Goal: Task Accomplishment & Management: Manage account settings

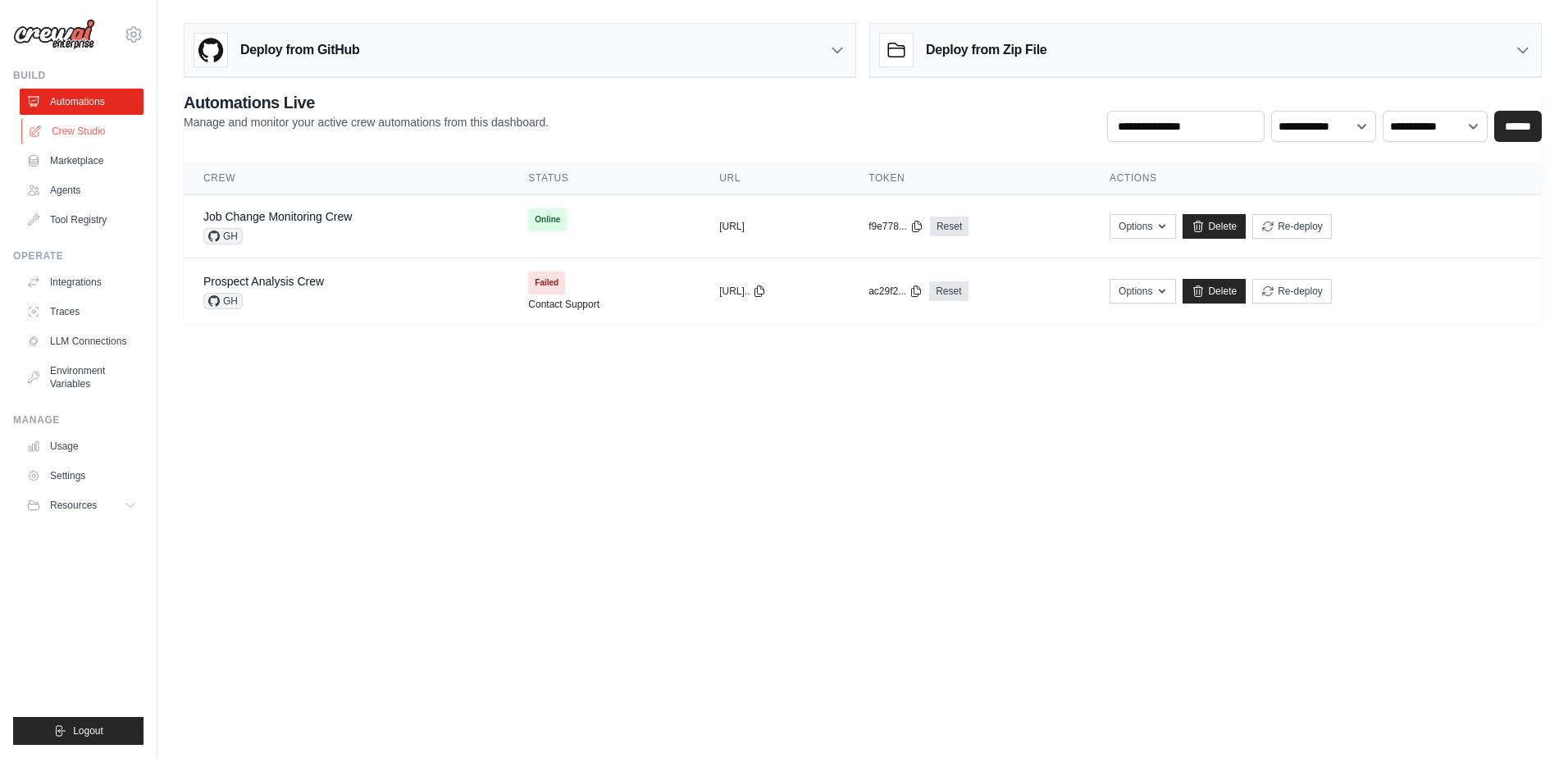
click at [85, 128] on link "Crew Studio" at bounding box center [83, 131] width 124 height 26
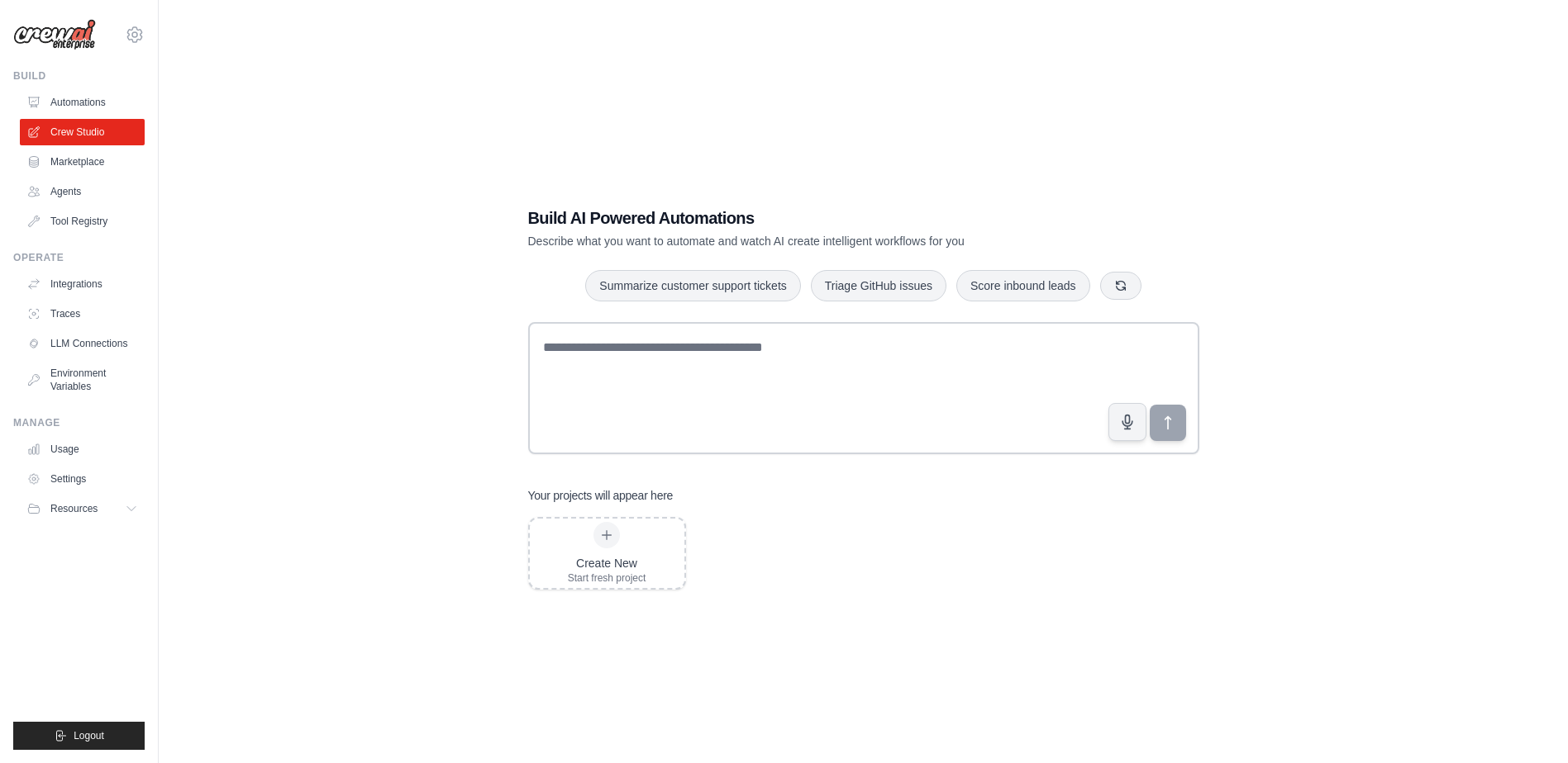
click at [82, 164] on link "Marketplace" at bounding box center [82, 162] width 125 height 26
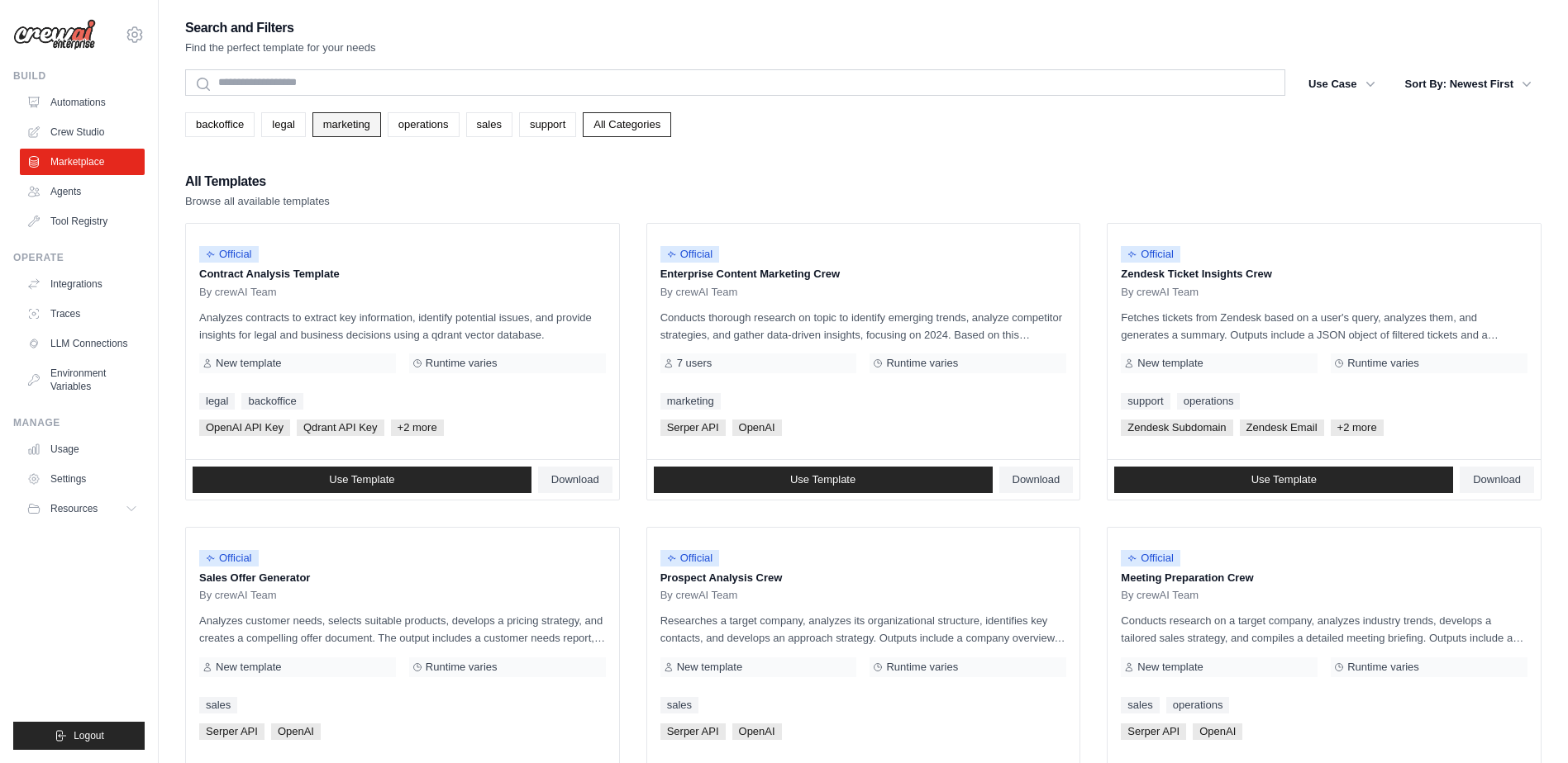
click at [355, 129] on link "marketing" at bounding box center [347, 124] width 68 height 24
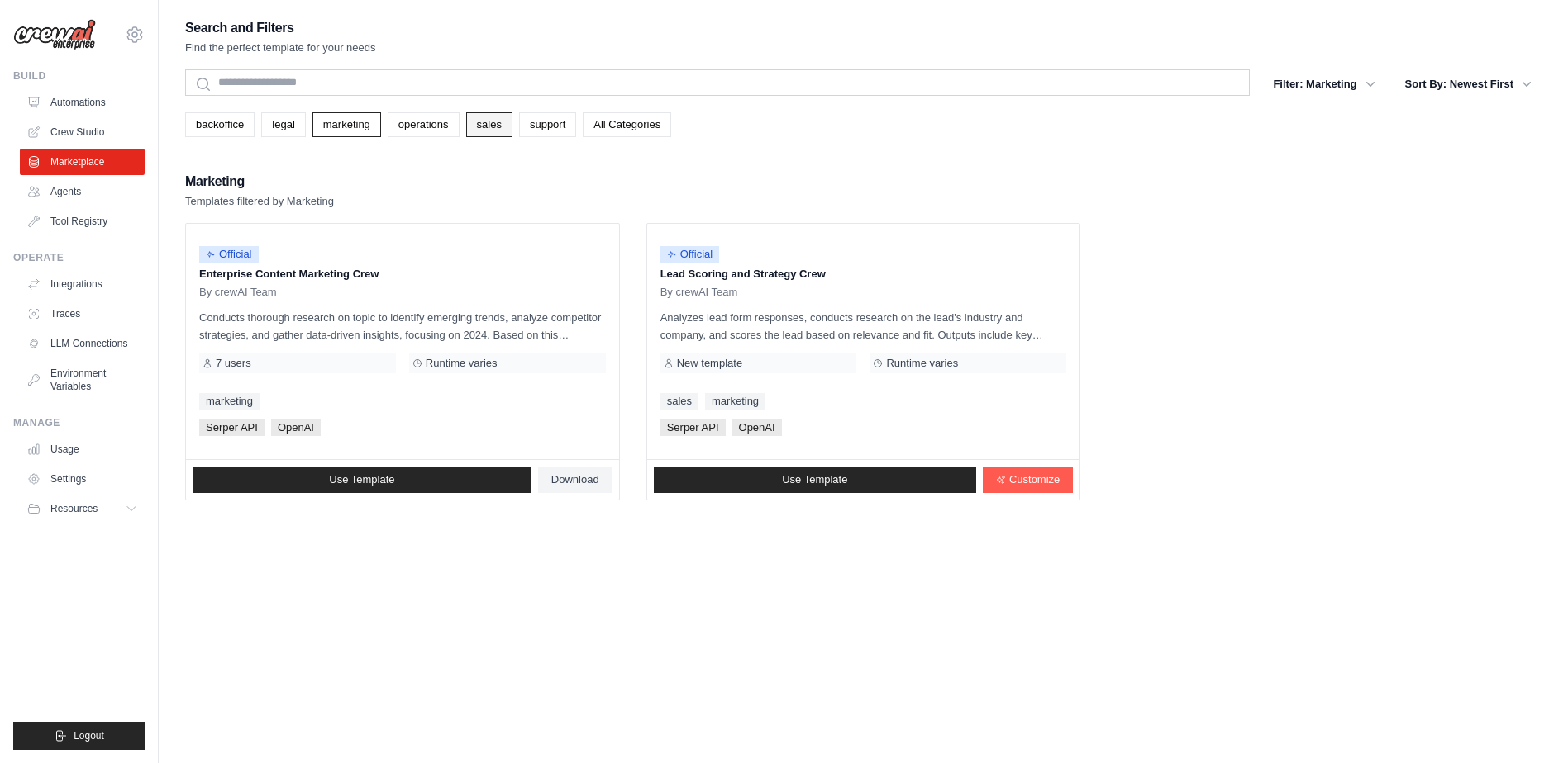
click at [496, 125] on link "sales" at bounding box center [489, 124] width 46 height 24
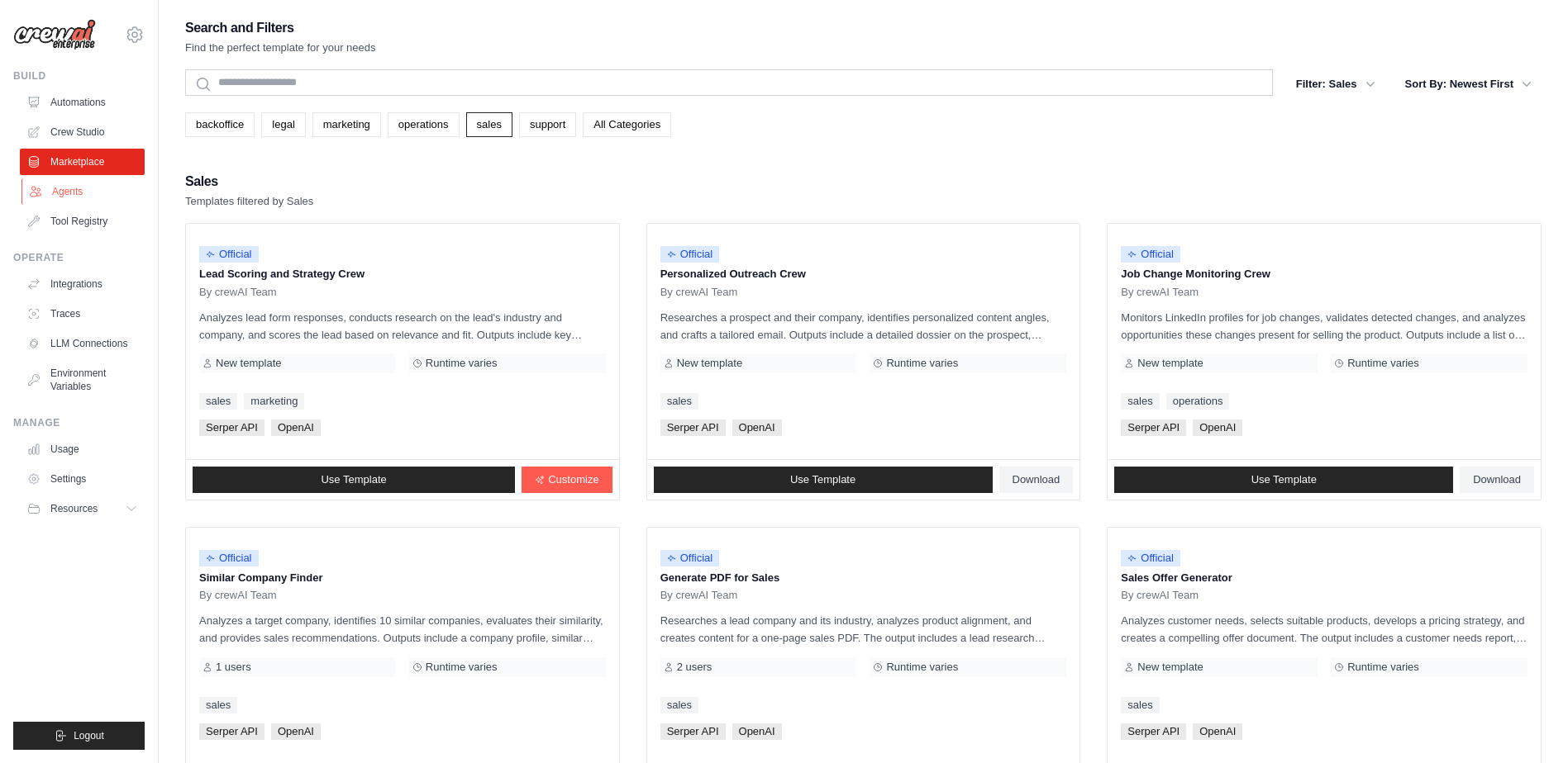
click at [70, 199] on link "Agents" at bounding box center [84, 192] width 125 height 26
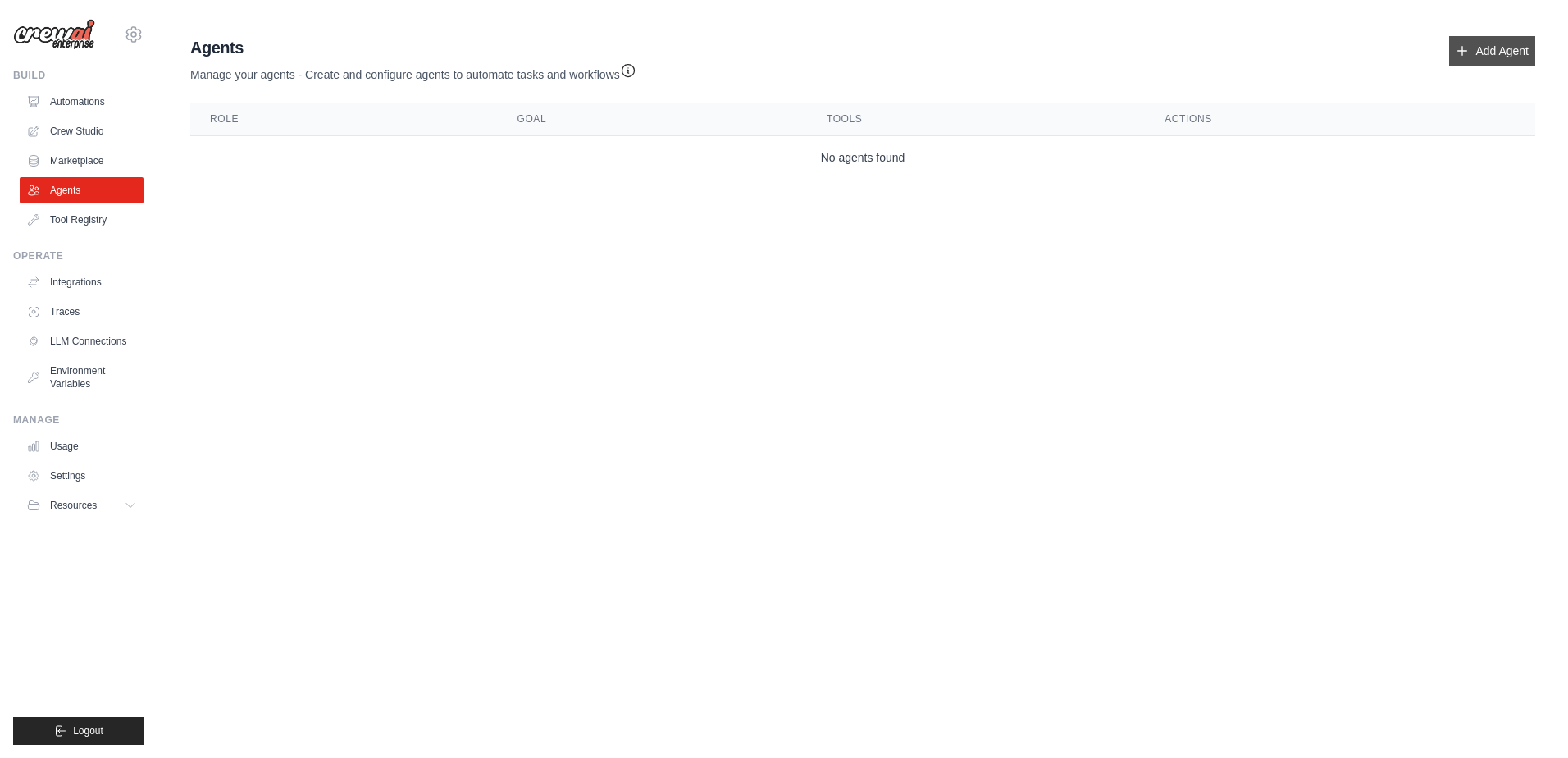
click at [1523, 50] on link "Add Agent" at bounding box center [1492, 51] width 86 height 30
click at [1456, 53] on icon at bounding box center [1462, 50] width 13 height 13
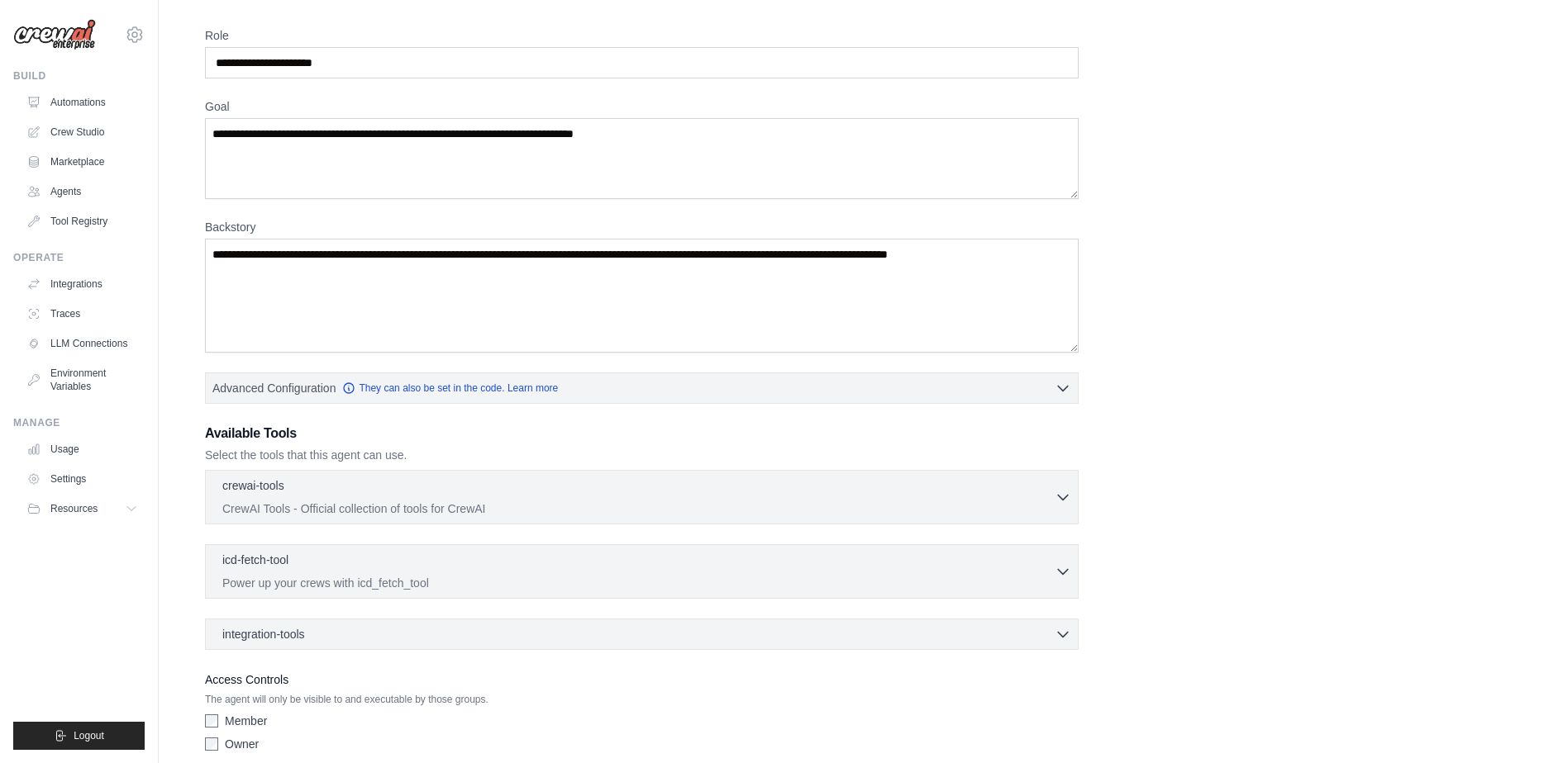
scroll to position [123, 0]
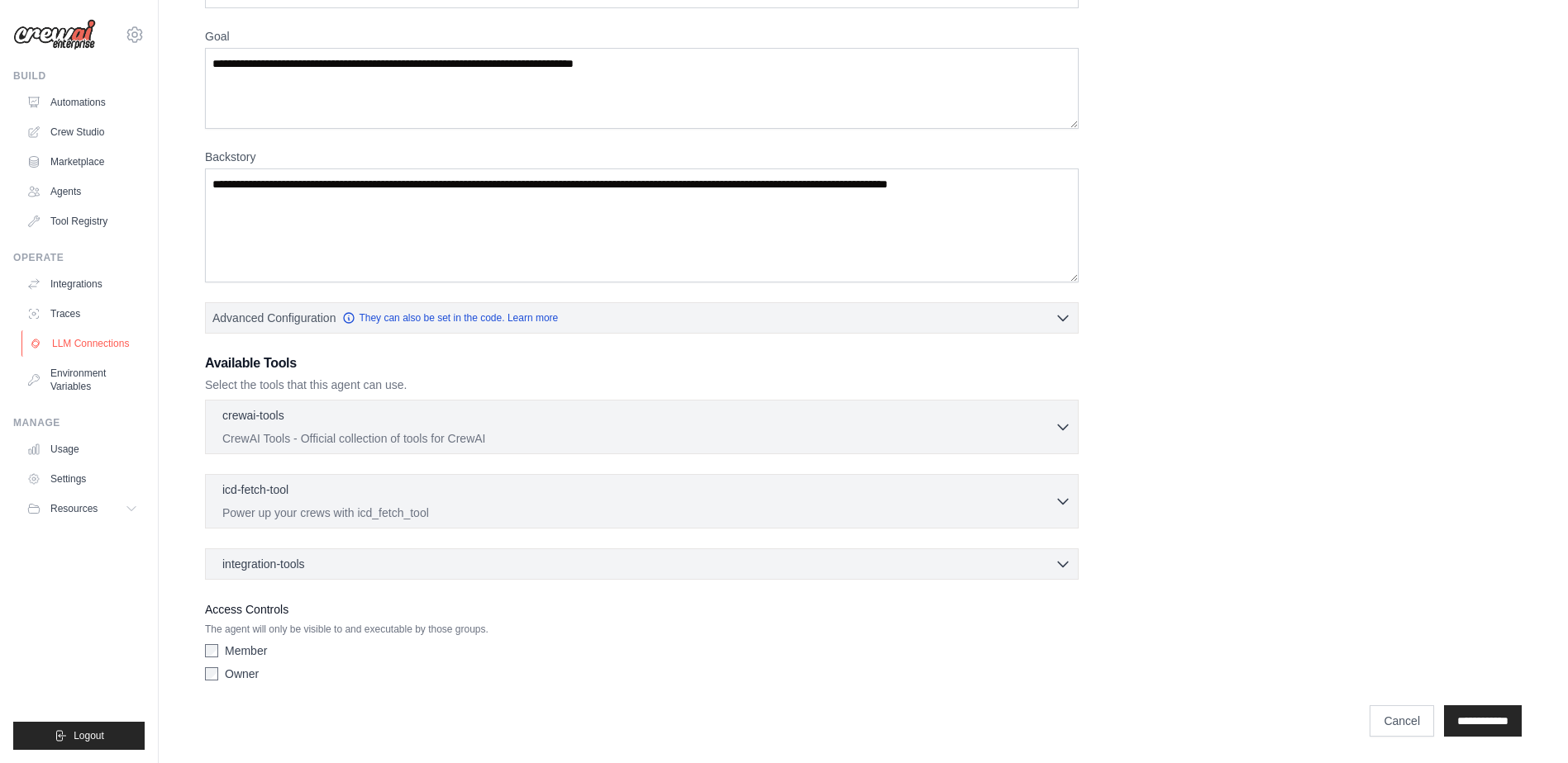
click at [93, 346] on link "LLM Connections" at bounding box center [84, 344] width 125 height 26
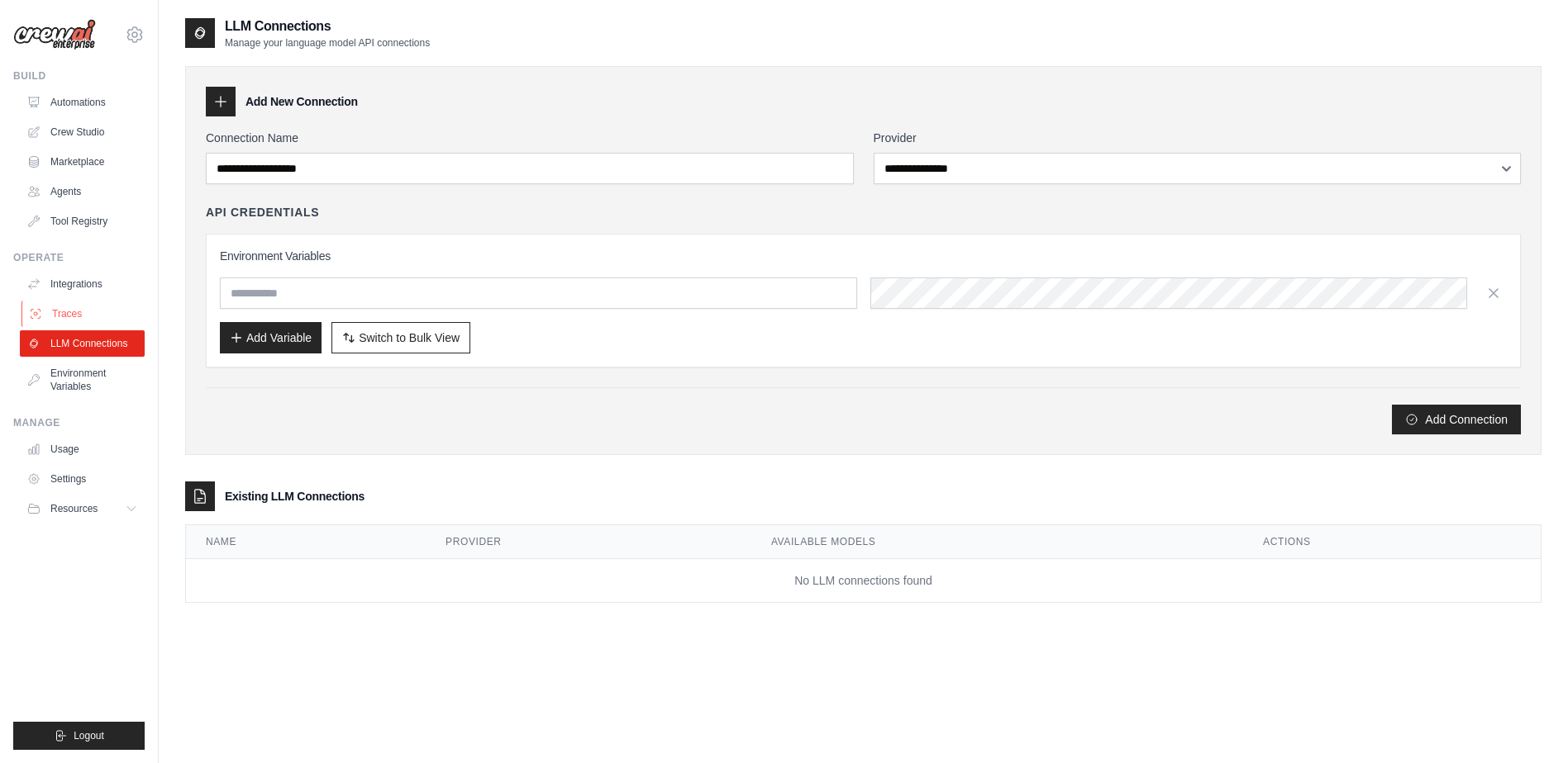
click at [73, 312] on link "Traces" at bounding box center [84, 314] width 125 height 26
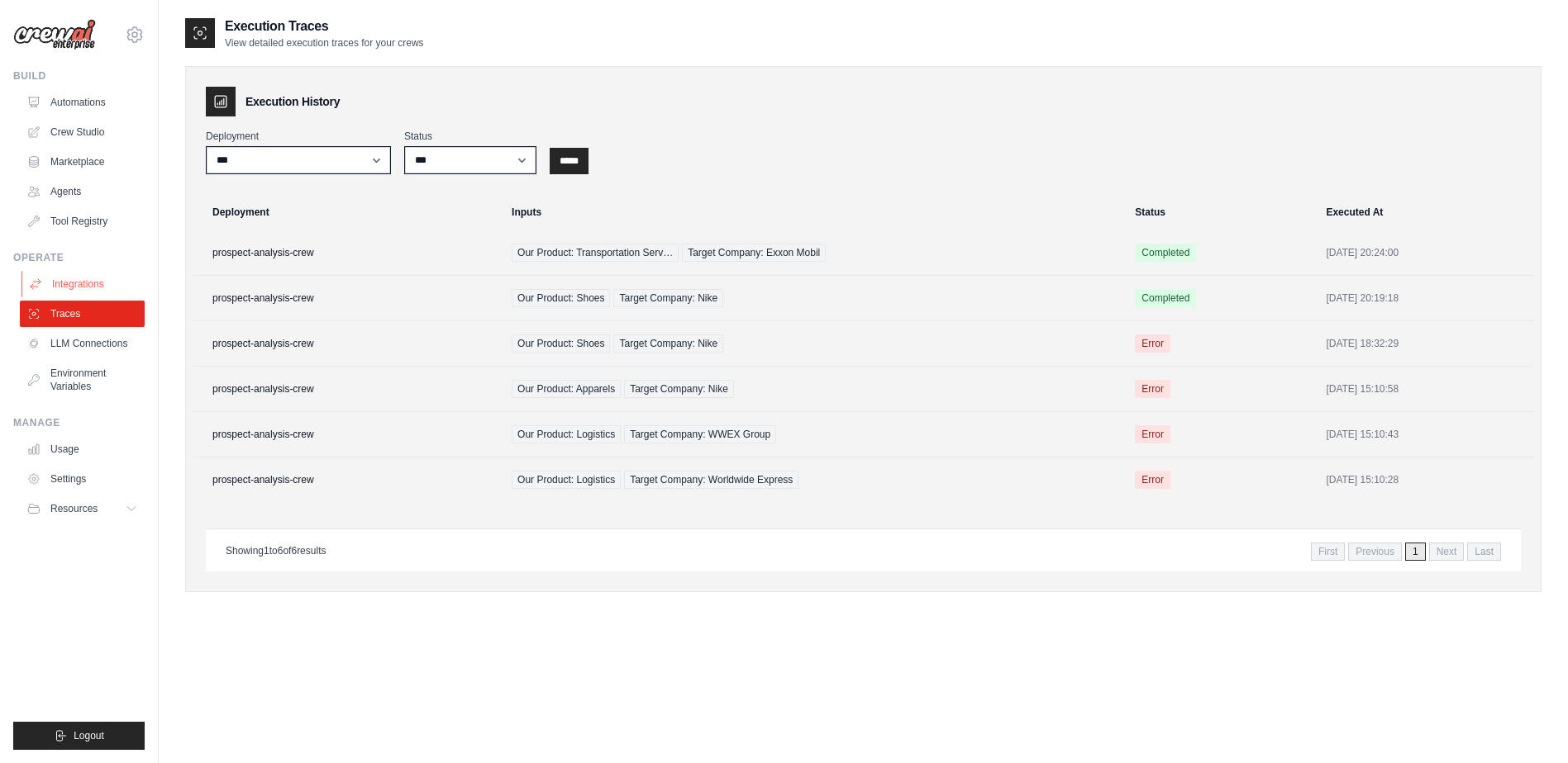
click at [84, 281] on link "Integrations" at bounding box center [84, 284] width 125 height 26
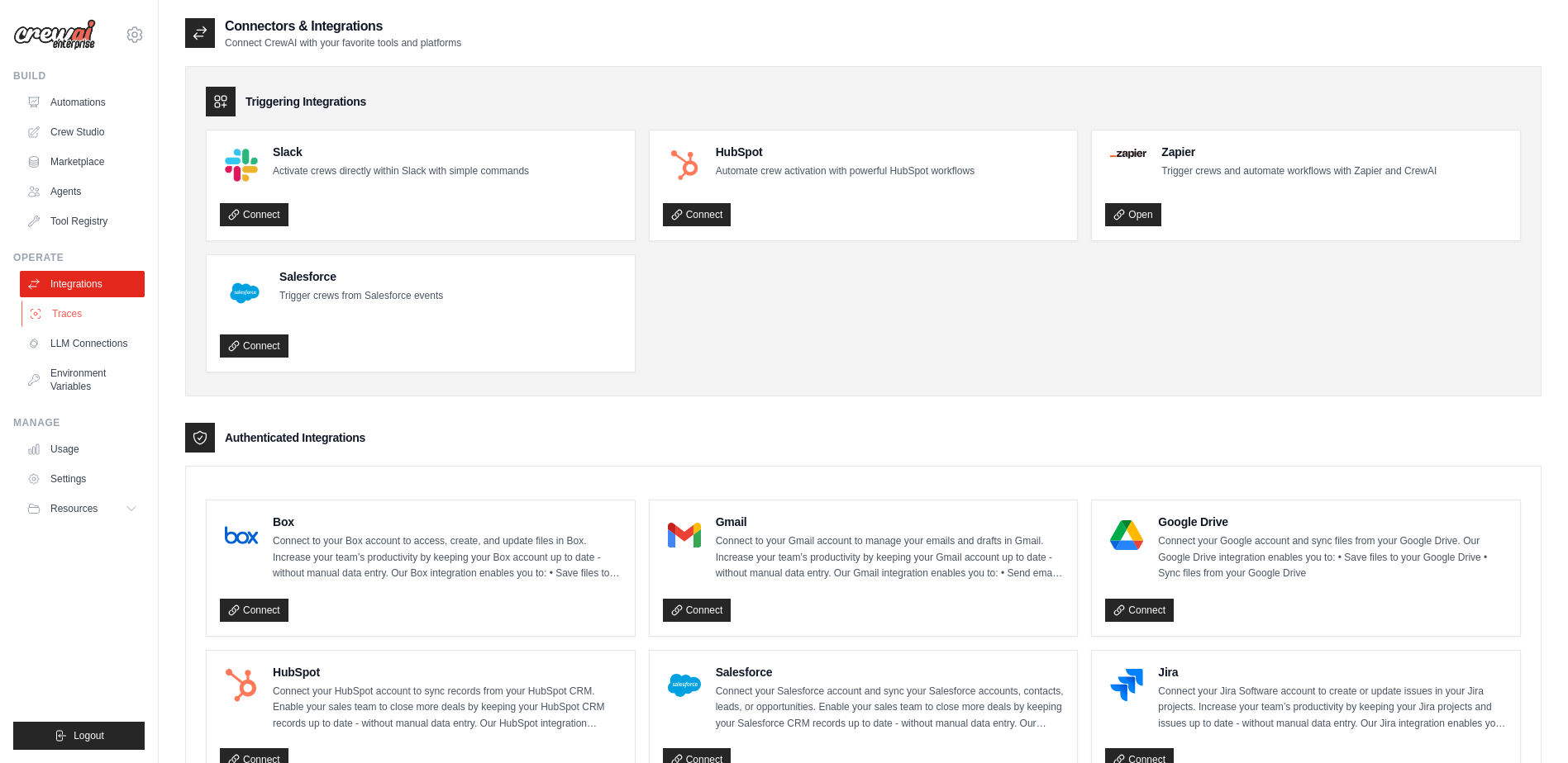
click at [86, 311] on link "Traces" at bounding box center [84, 314] width 125 height 26
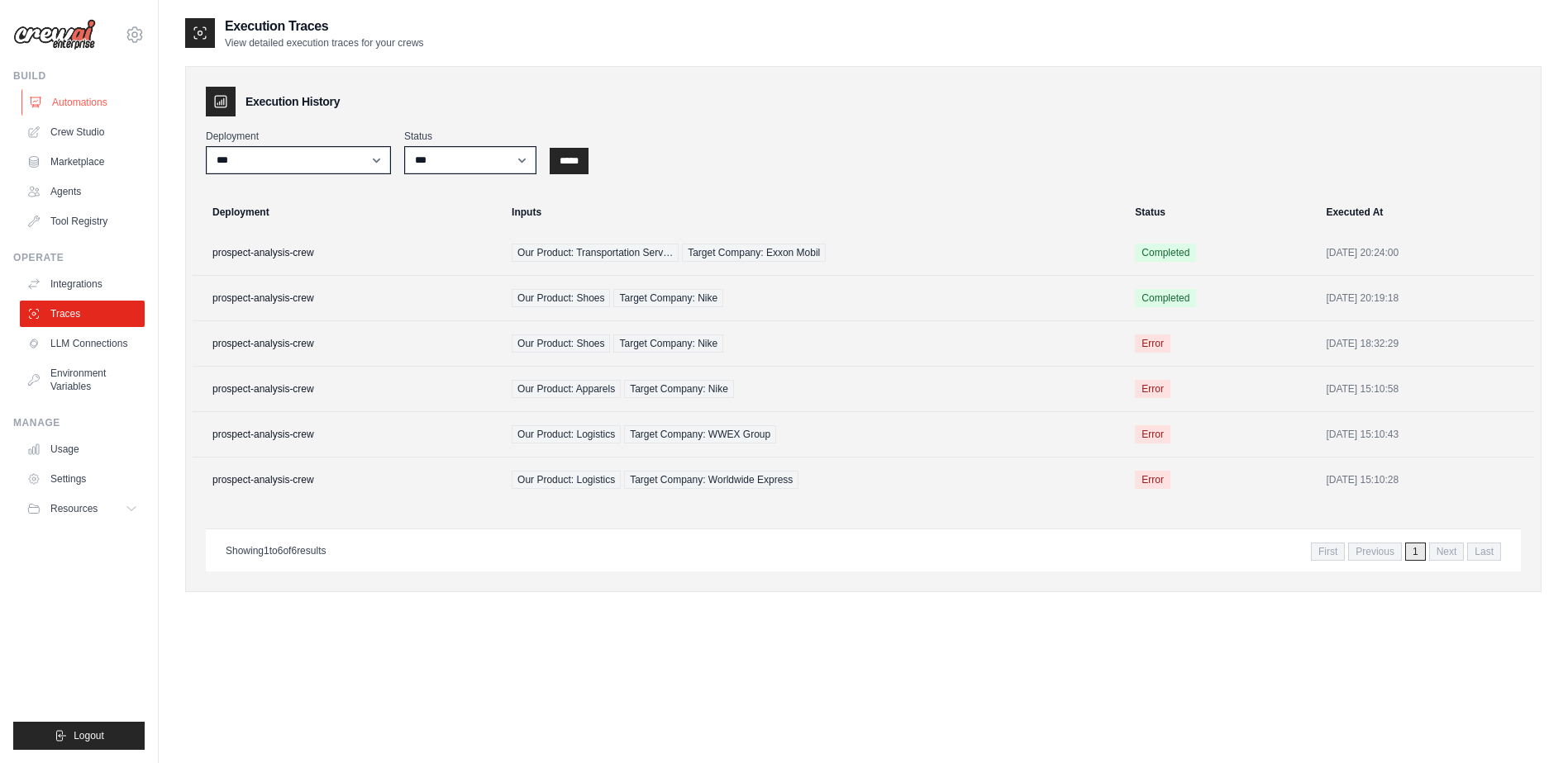
click at [70, 97] on link "Automations" at bounding box center [84, 102] width 125 height 26
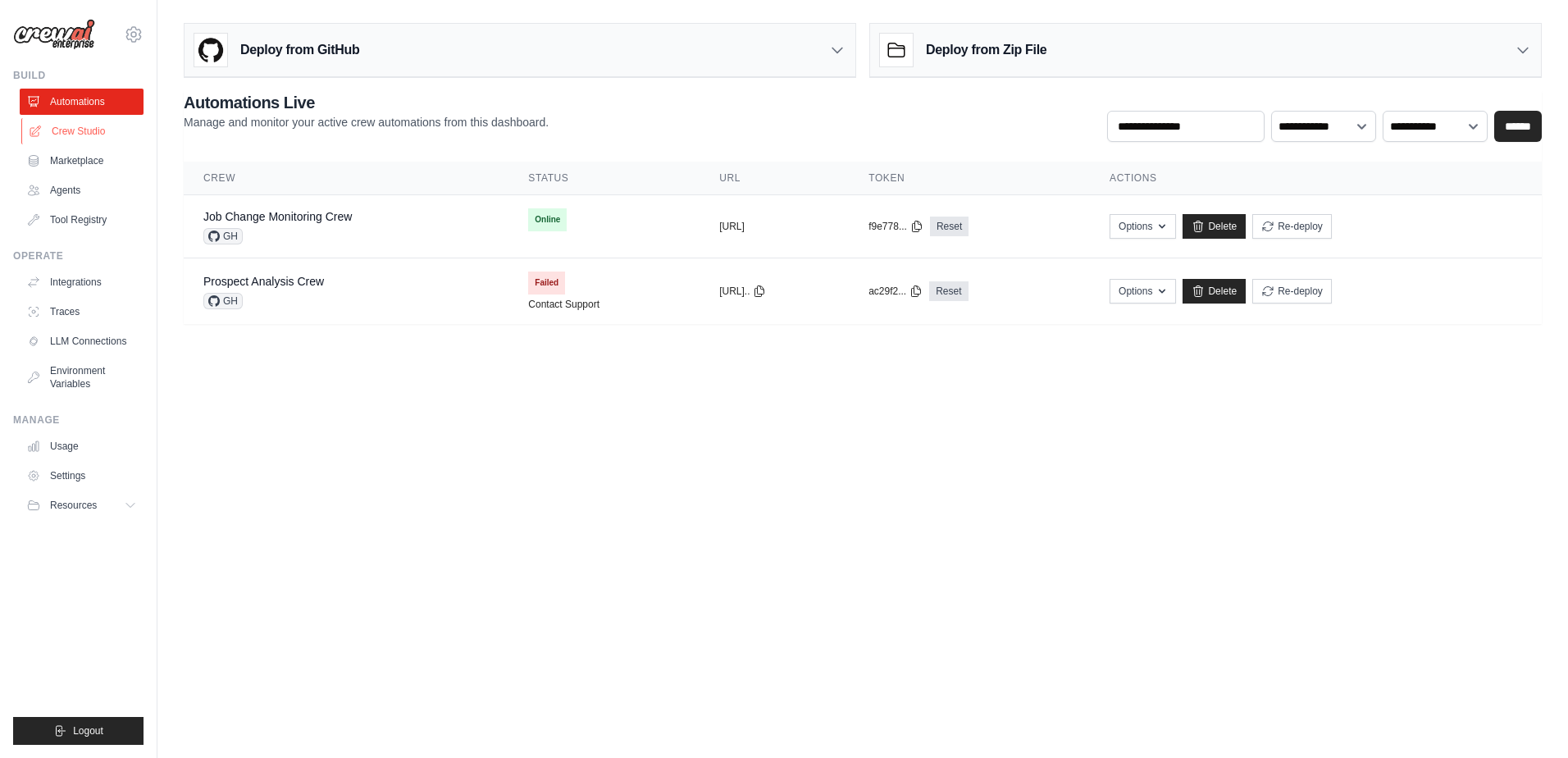
click at [70, 130] on link "Crew Studio" at bounding box center [83, 131] width 124 height 26
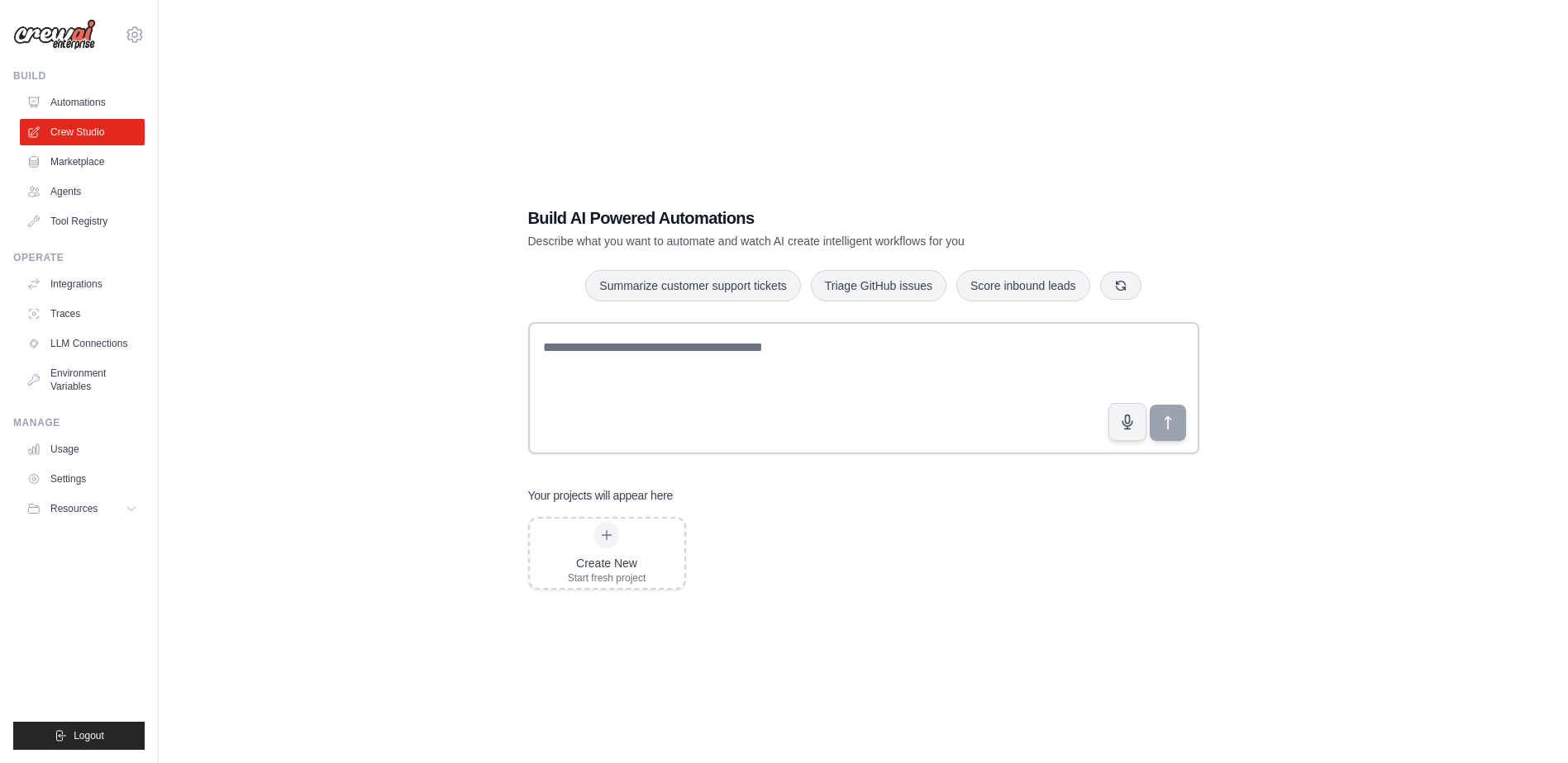
click at [137, 38] on icon at bounding box center [135, 34] width 20 height 20
click at [125, 117] on link "Settings" at bounding box center [135, 111] width 145 height 30
click at [111, 106] on link "Settings" at bounding box center [135, 111] width 145 height 30
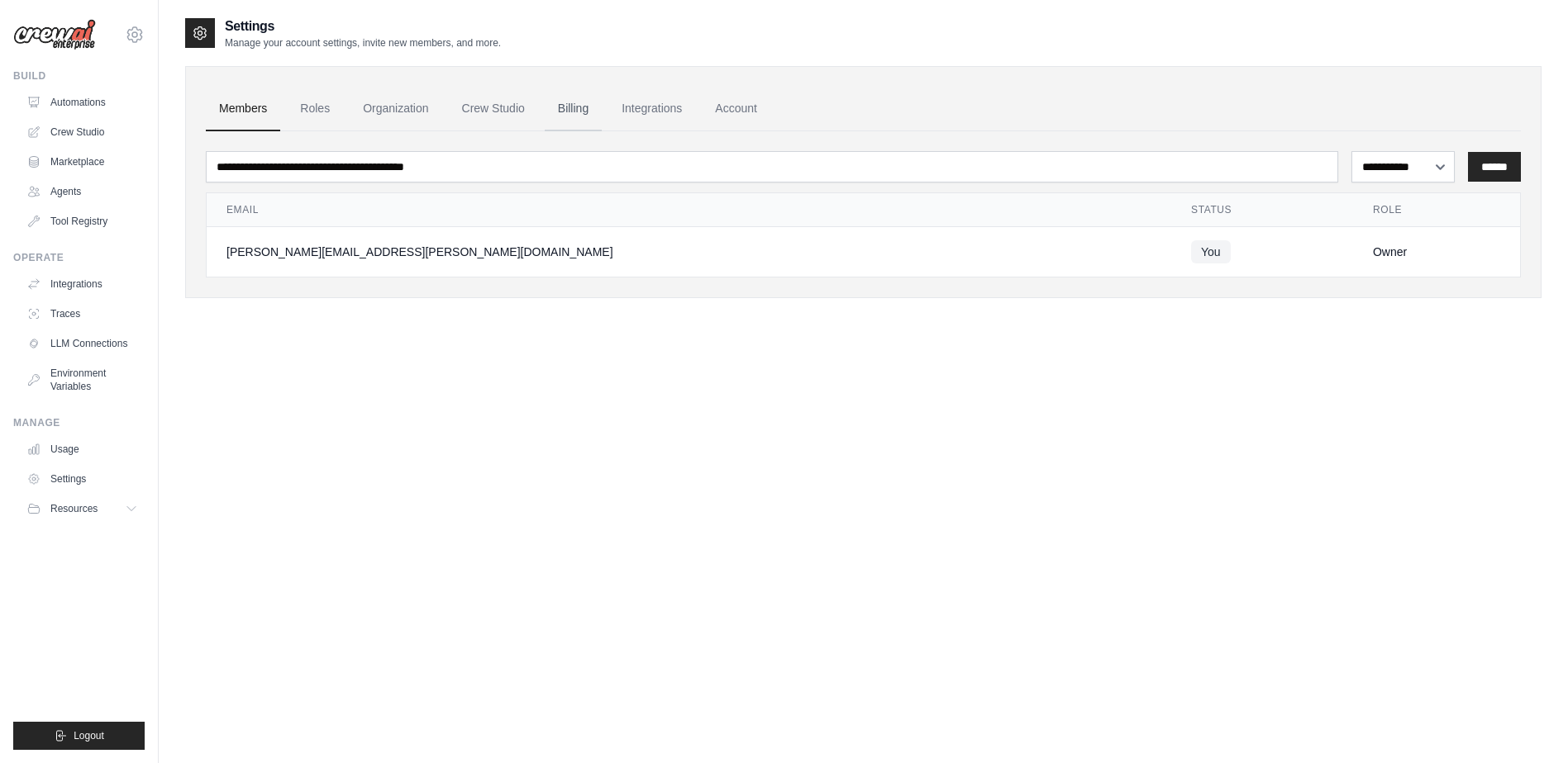
click at [583, 107] on link "Billing" at bounding box center [573, 108] width 57 height 45
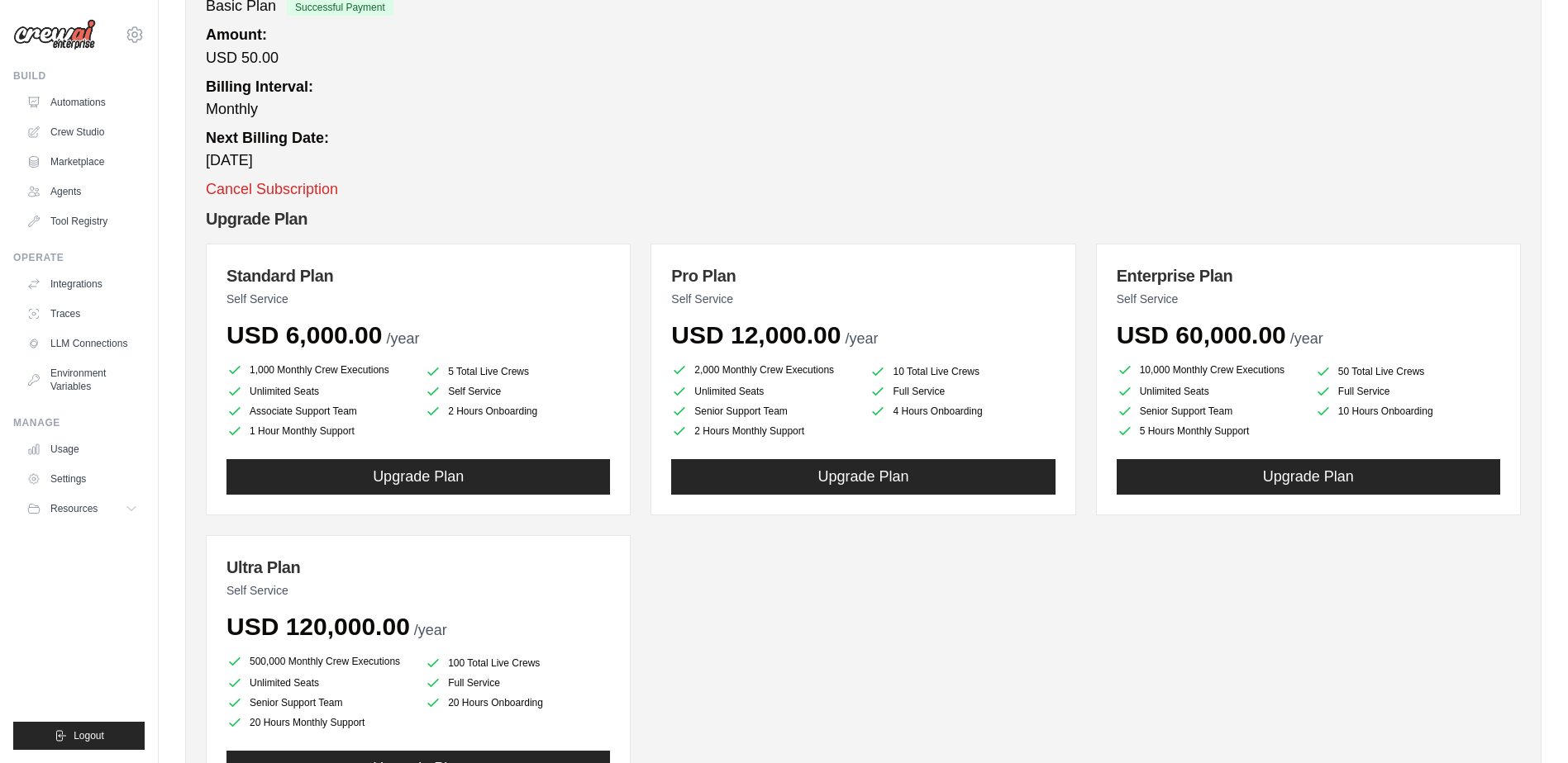
scroll to position [116, 0]
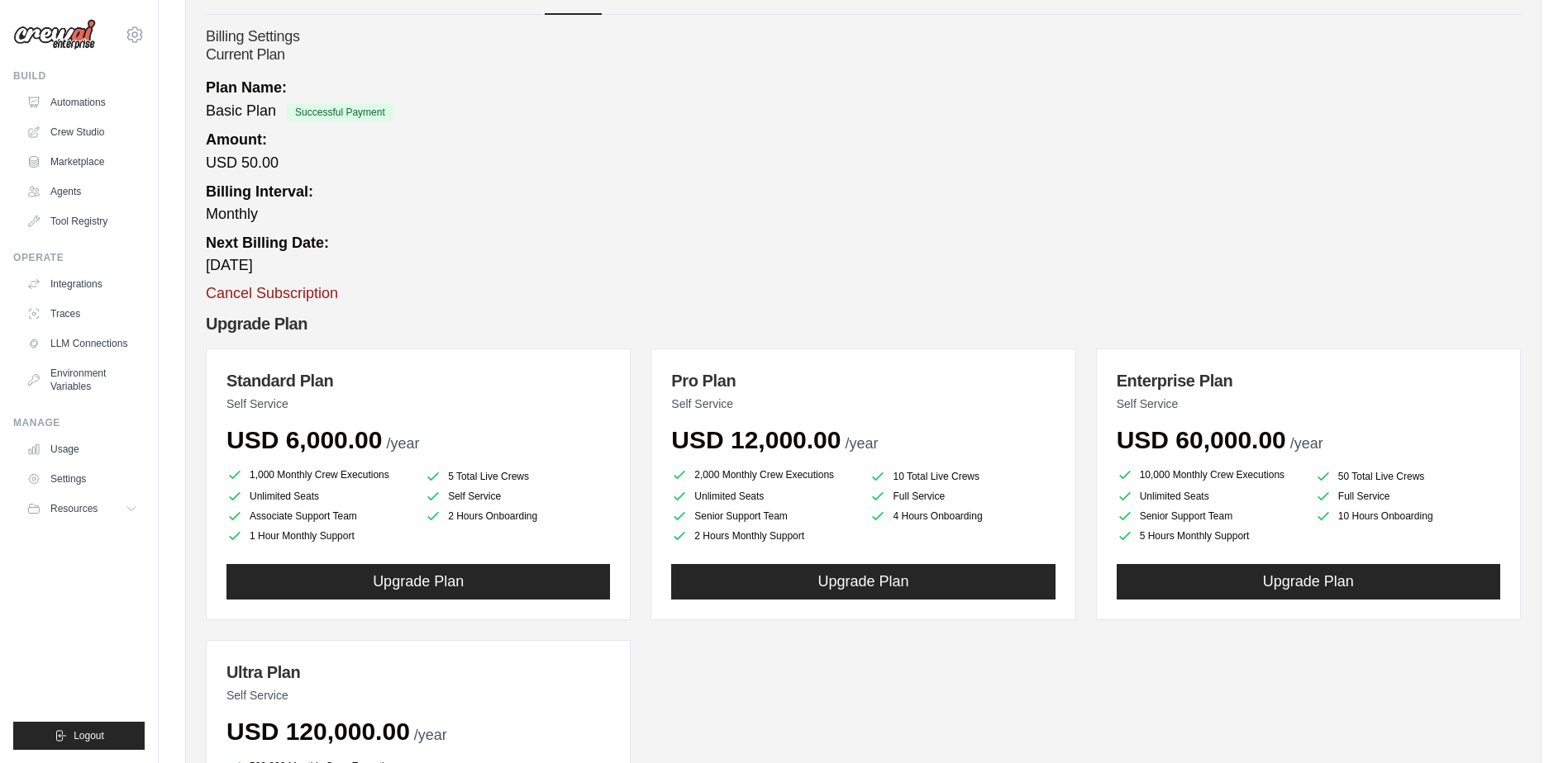
click at [311, 294] on button "Cancel Subscription" at bounding box center [271, 293] width 132 height 22
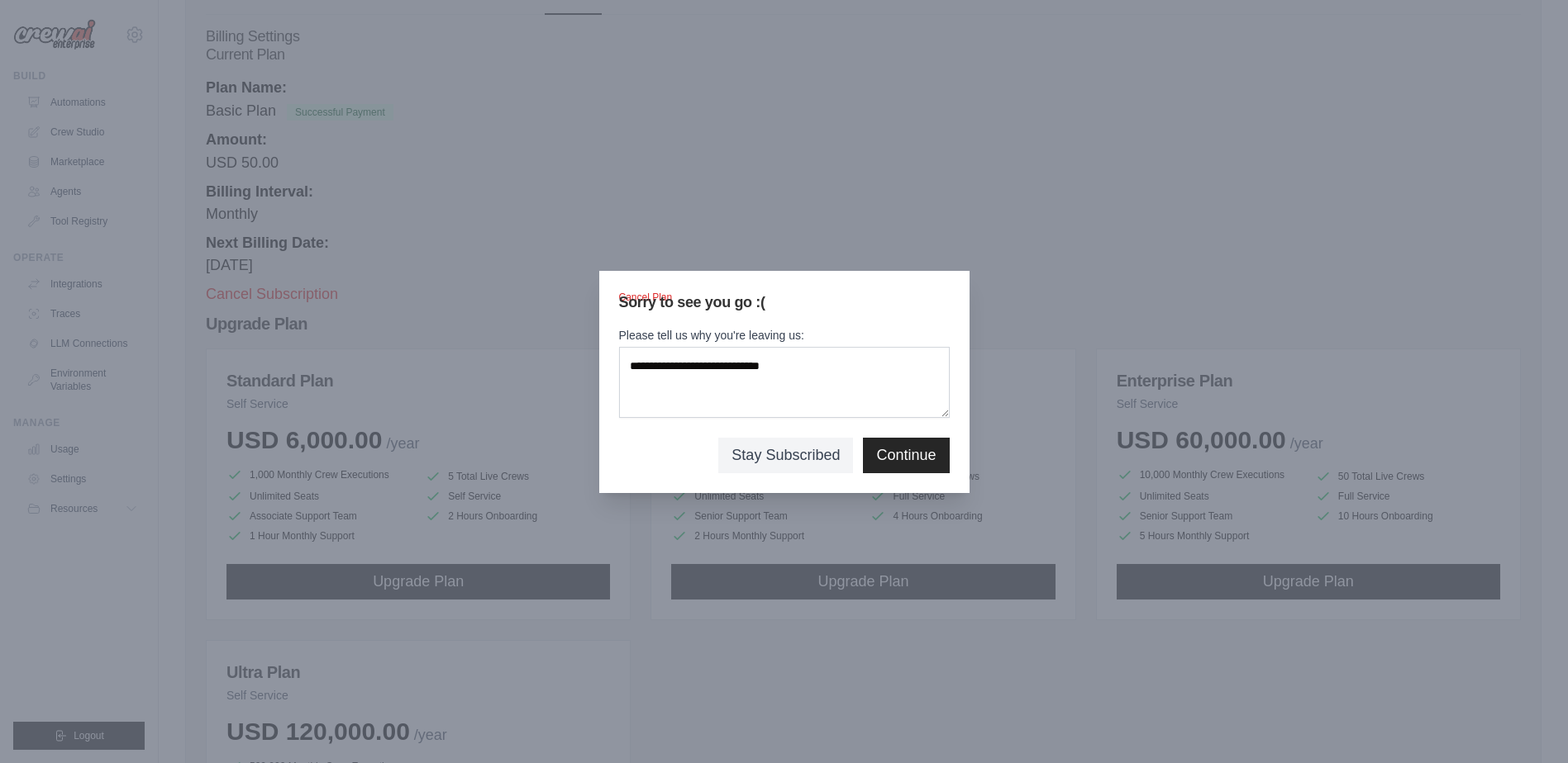
click at [816, 203] on div at bounding box center [784, 382] width 1568 height 763
click at [789, 458] on button "Stay Subscribed" at bounding box center [785, 454] width 109 height 22
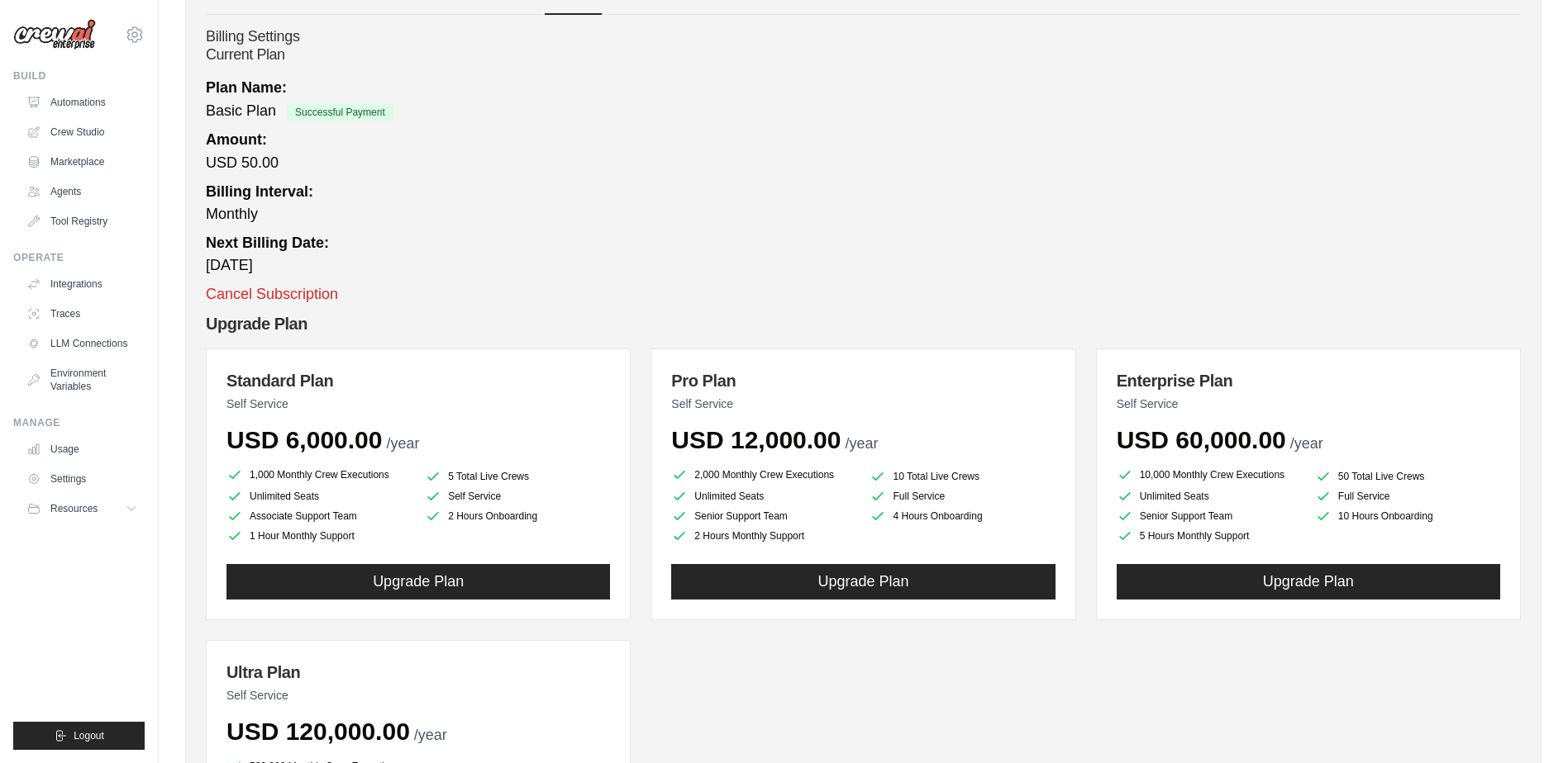
click at [299, 327] on h2 "Upgrade Plan" at bounding box center [863, 324] width 1315 height 23
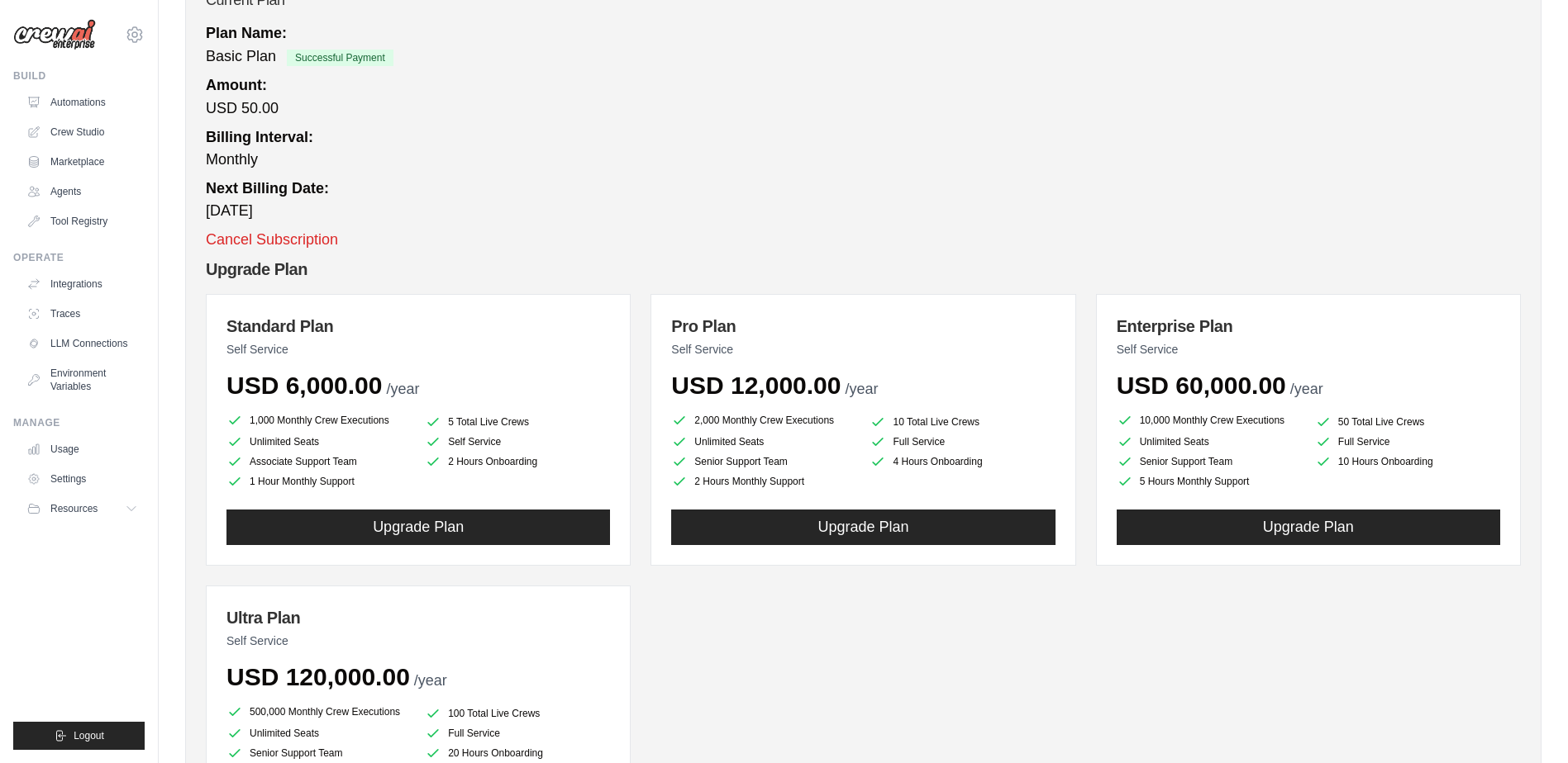
scroll to position [364, 0]
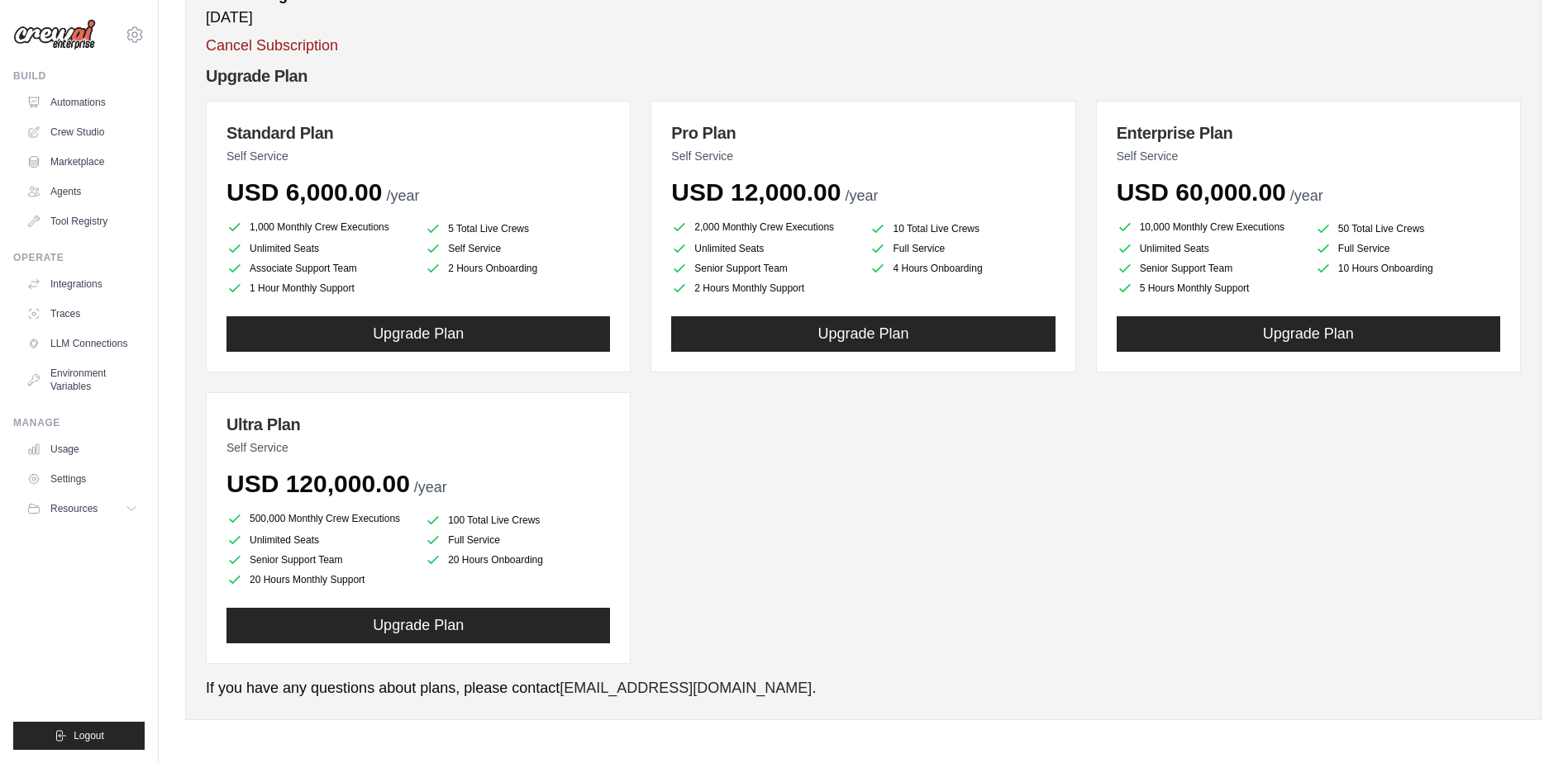
click at [272, 39] on button "Cancel Subscription" at bounding box center [271, 46] width 132 height 22
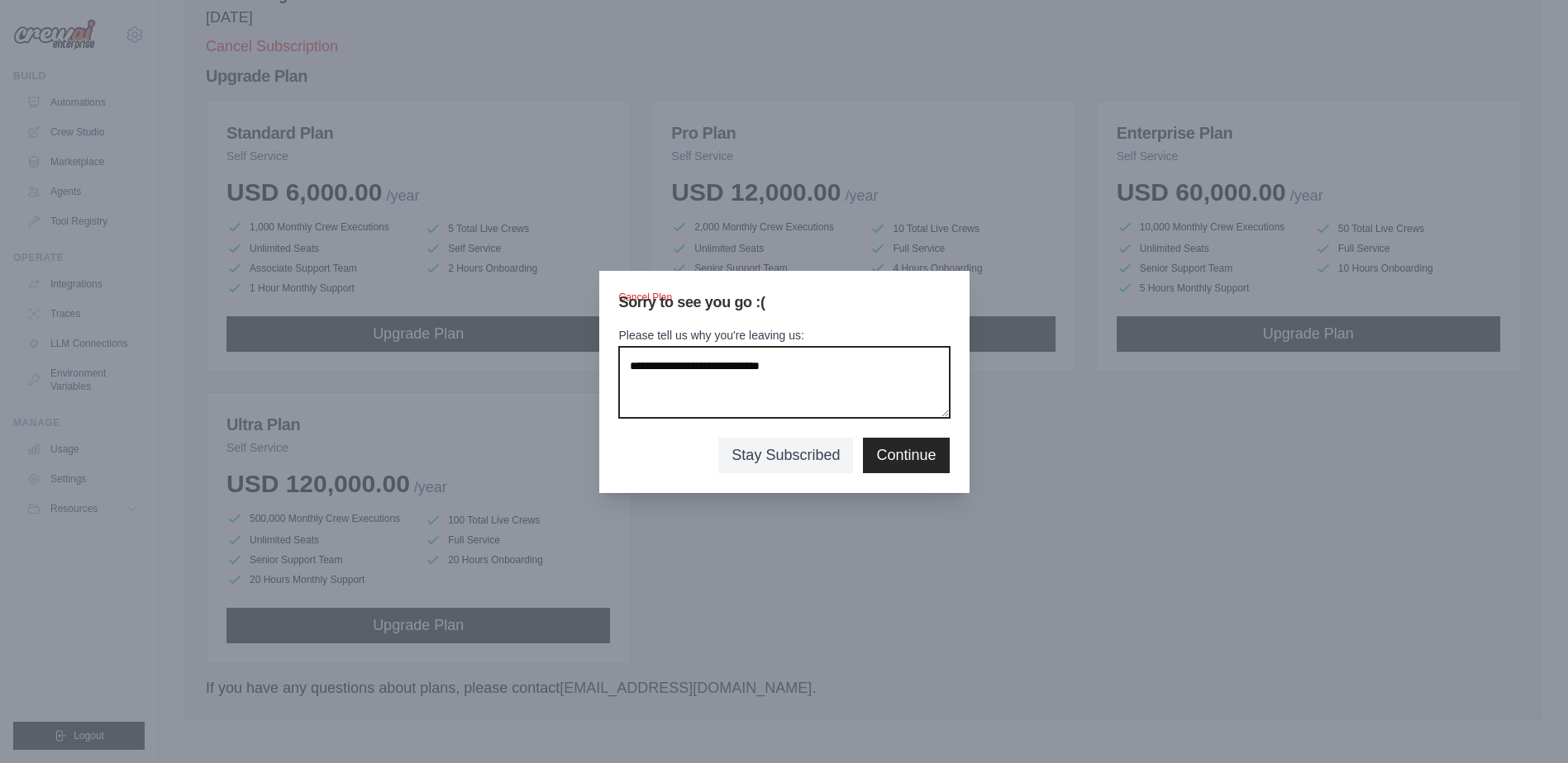
click at [790, 393] on textarea "Please tell us why you're leaving us:" at bounding box center [784, 382] width 331 height 71
click at [805, 369] on textarea "Please tell us why you're leaving us:" at bounding box center [784, 382] width 331 height 71
type textarea "**********"
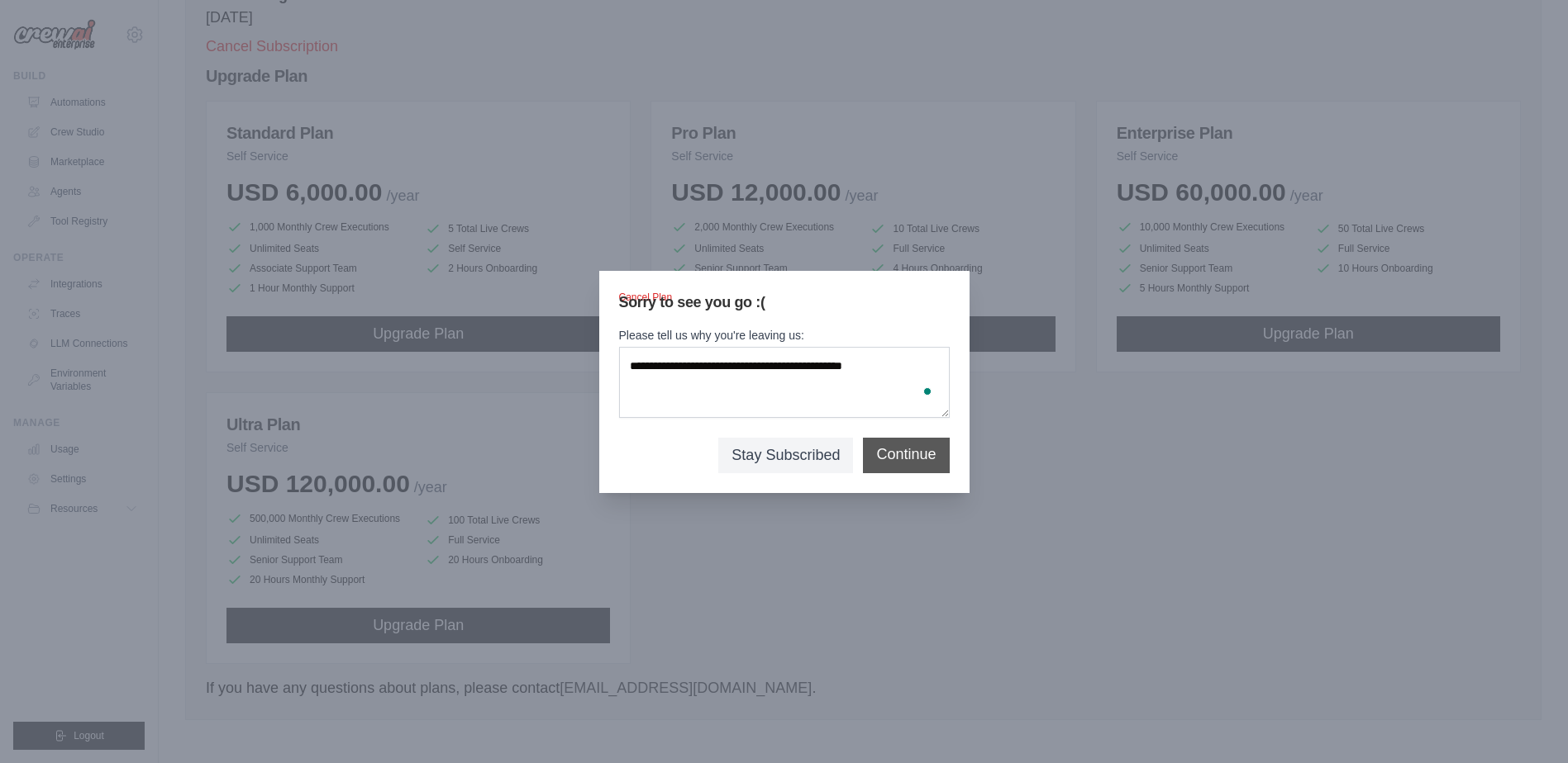
click at [887, 452] on button "Continue" at bounding box center [906, 454] width 60 height 22
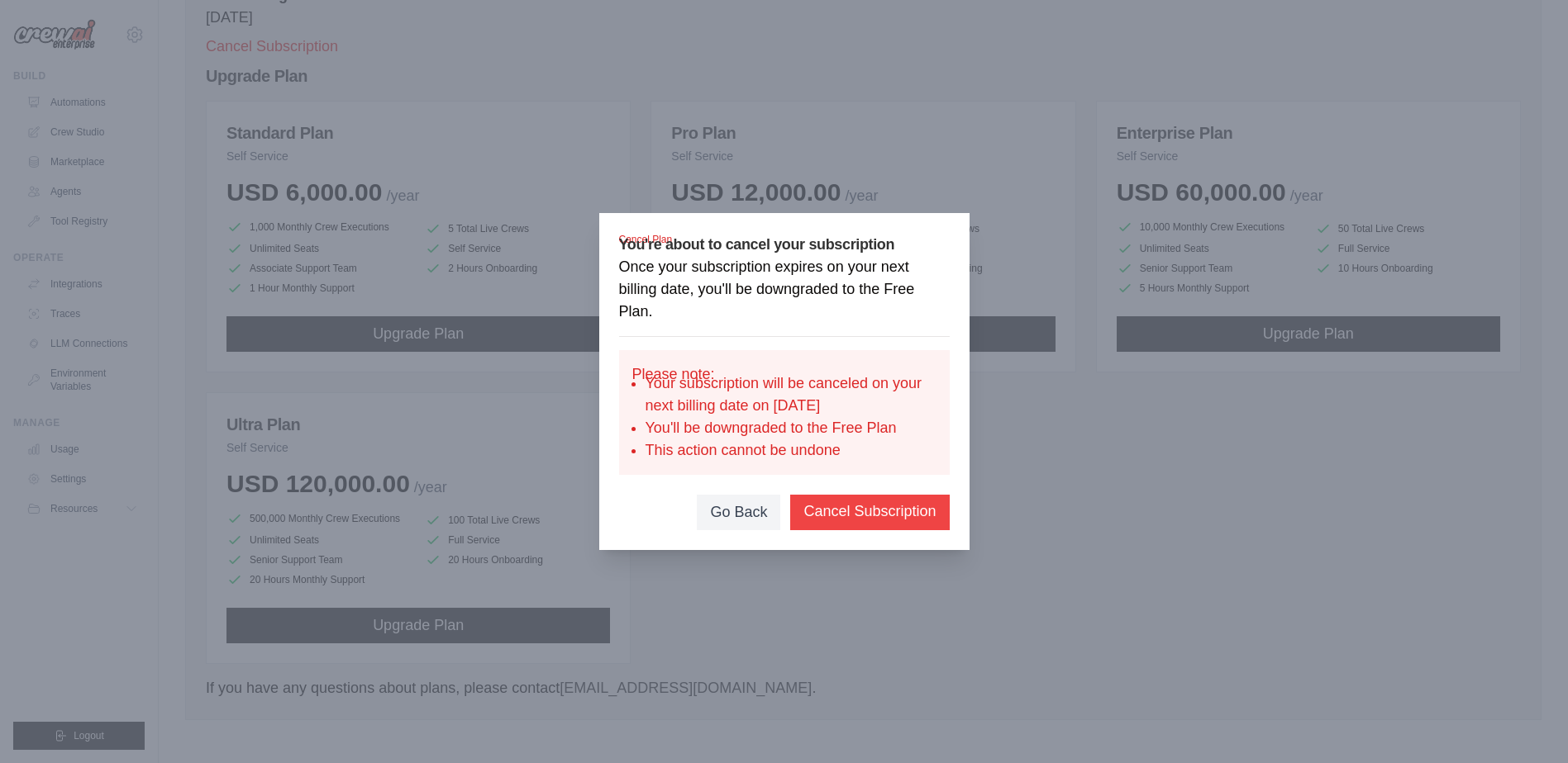
click at [822, 521] on button "Cancel Subscription" at bounding box center [869, 511] width 132 height 22
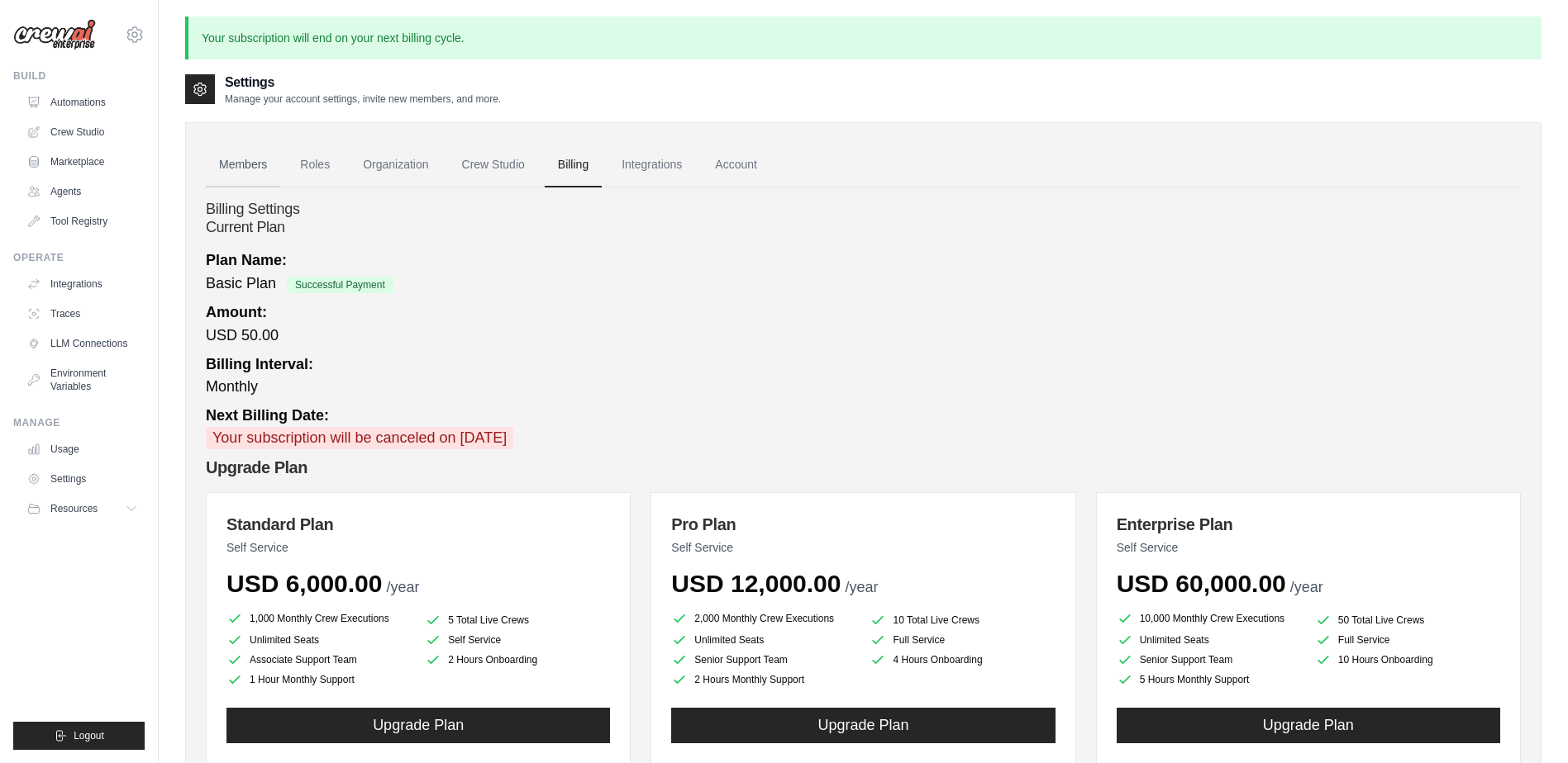
click at [248, 167] on link "Members" at bounding box center [243, 164] width 74 height 45
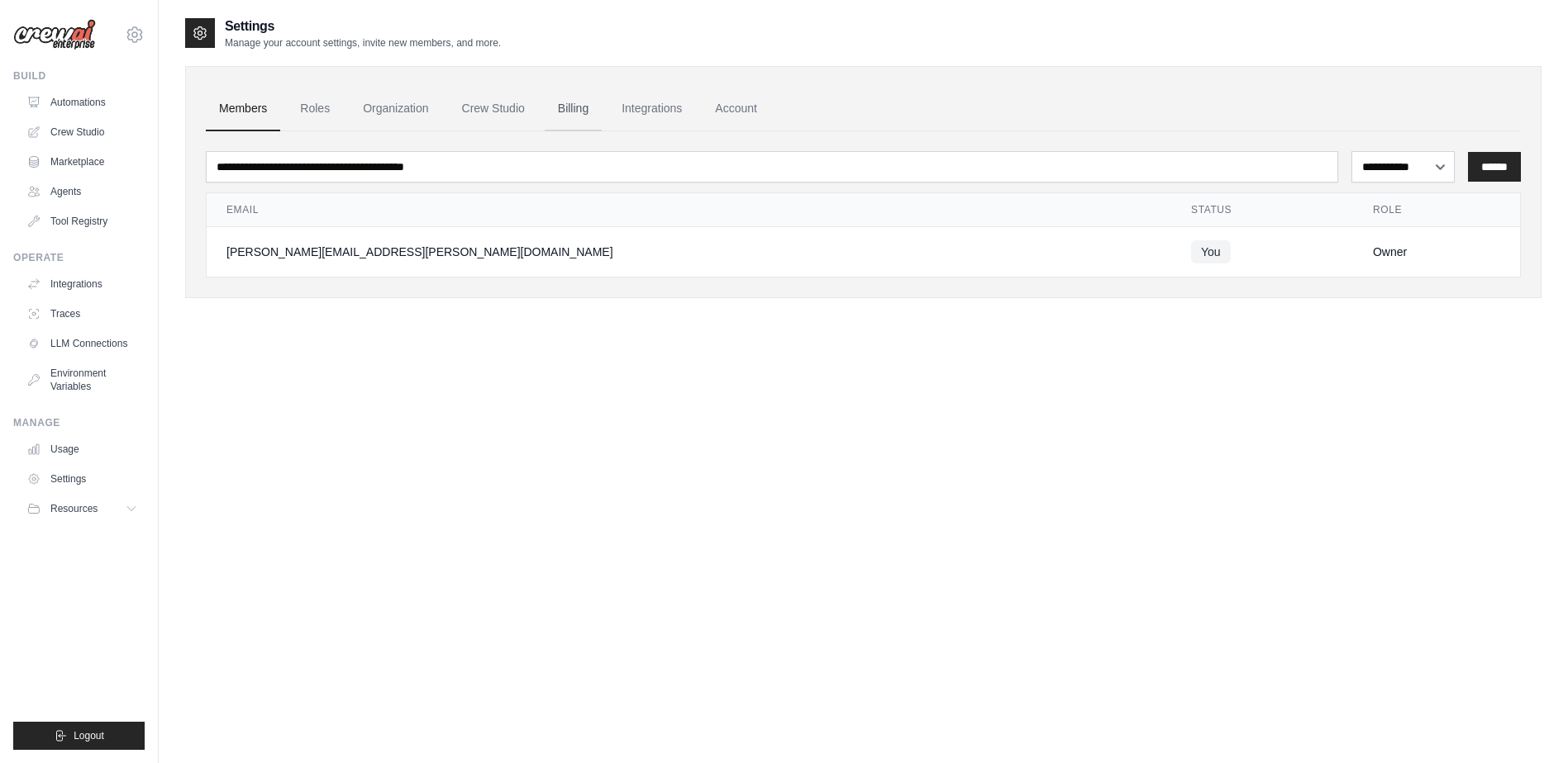
click at [560, 110] on link "Billing" at bounding box center [573, 108] width 57 height 45
click at [583, 107] on link "Billing" at bounding box center [573, 108] width 57 height 45
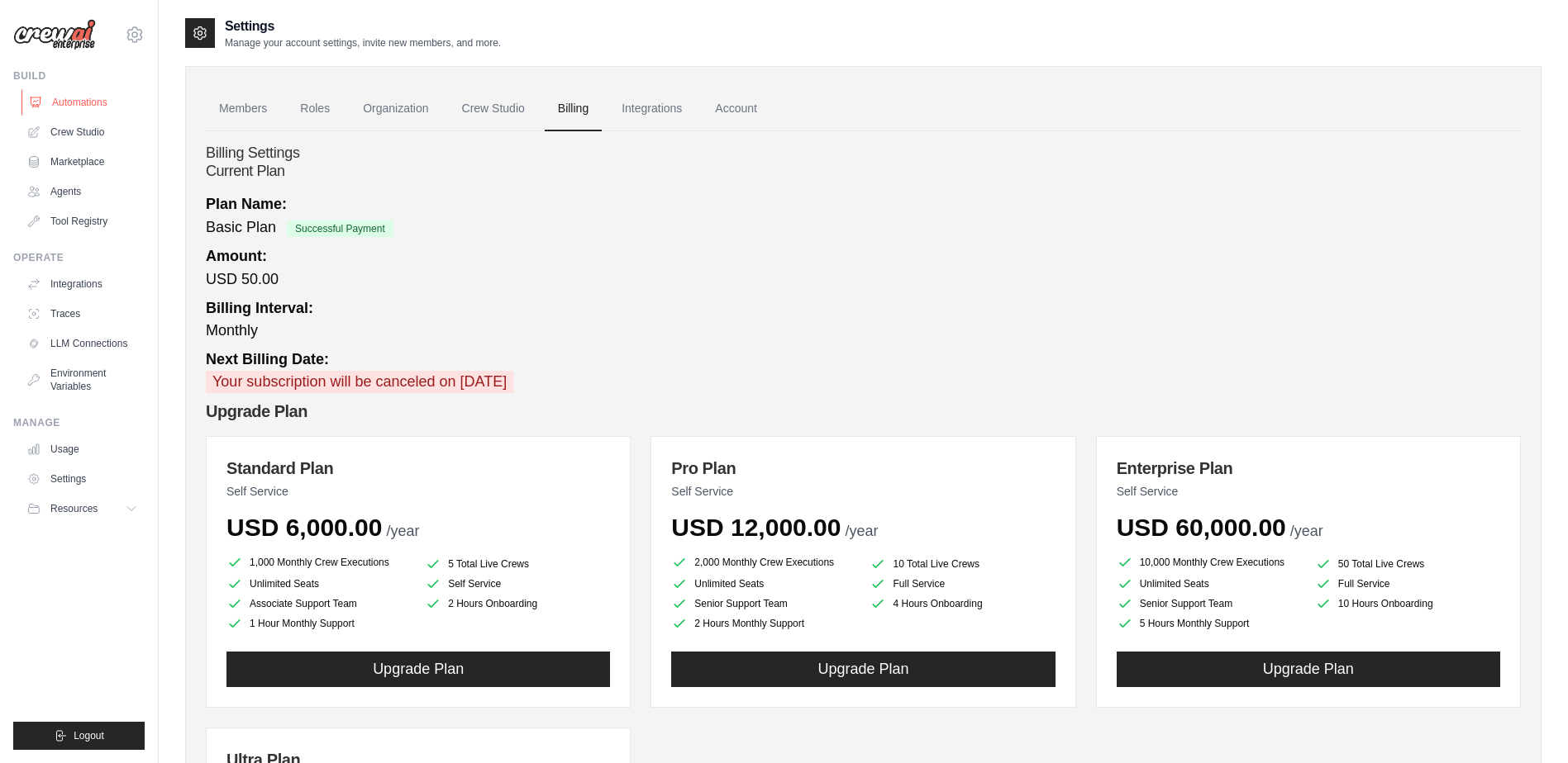
click at [67, 101] on link "Automations" at bounding box center [84, 102] width 125 height 26
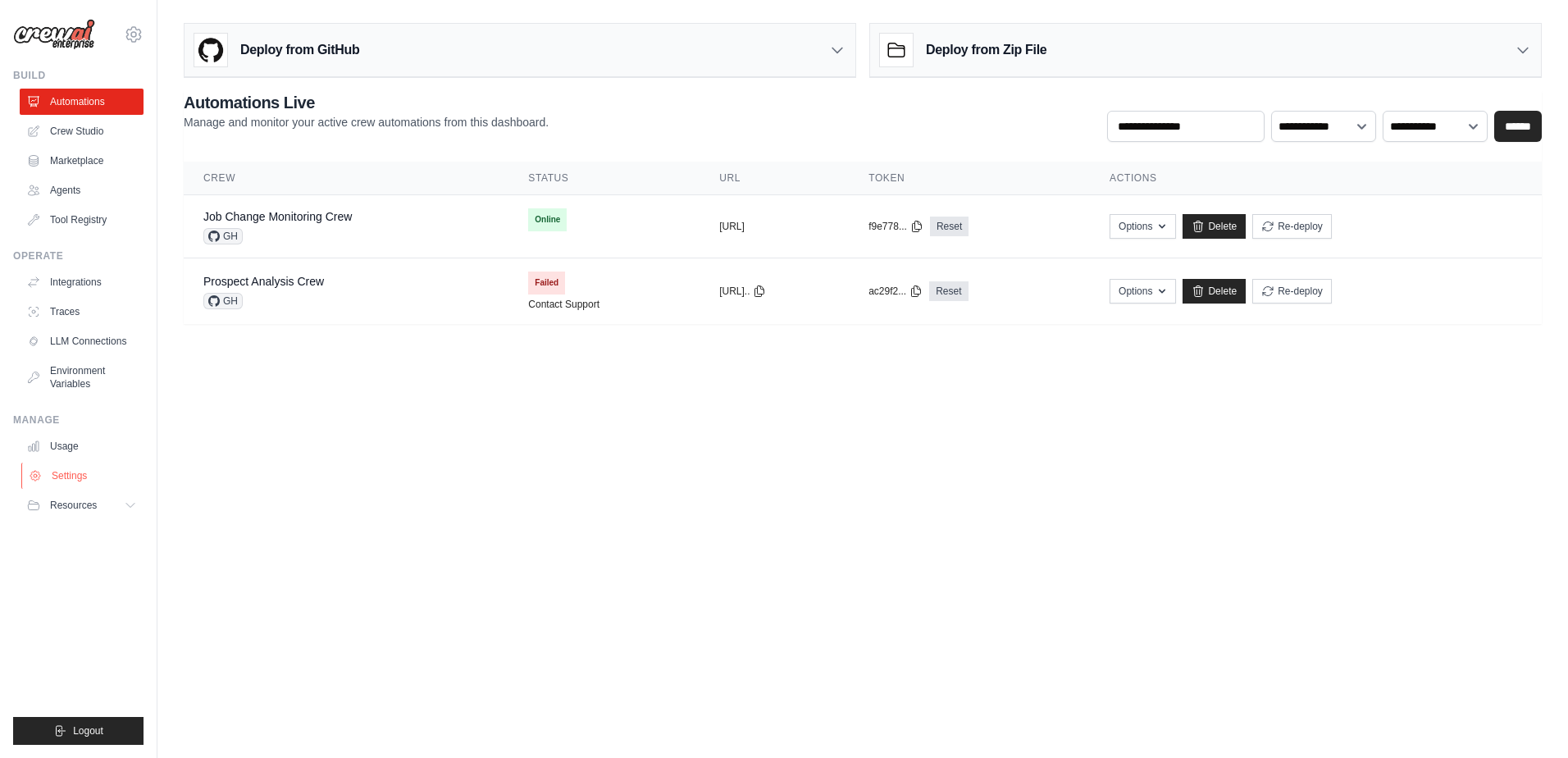
click at [74, 475] on link "Settings" at bounding box center [83, 475] width 124 height 26
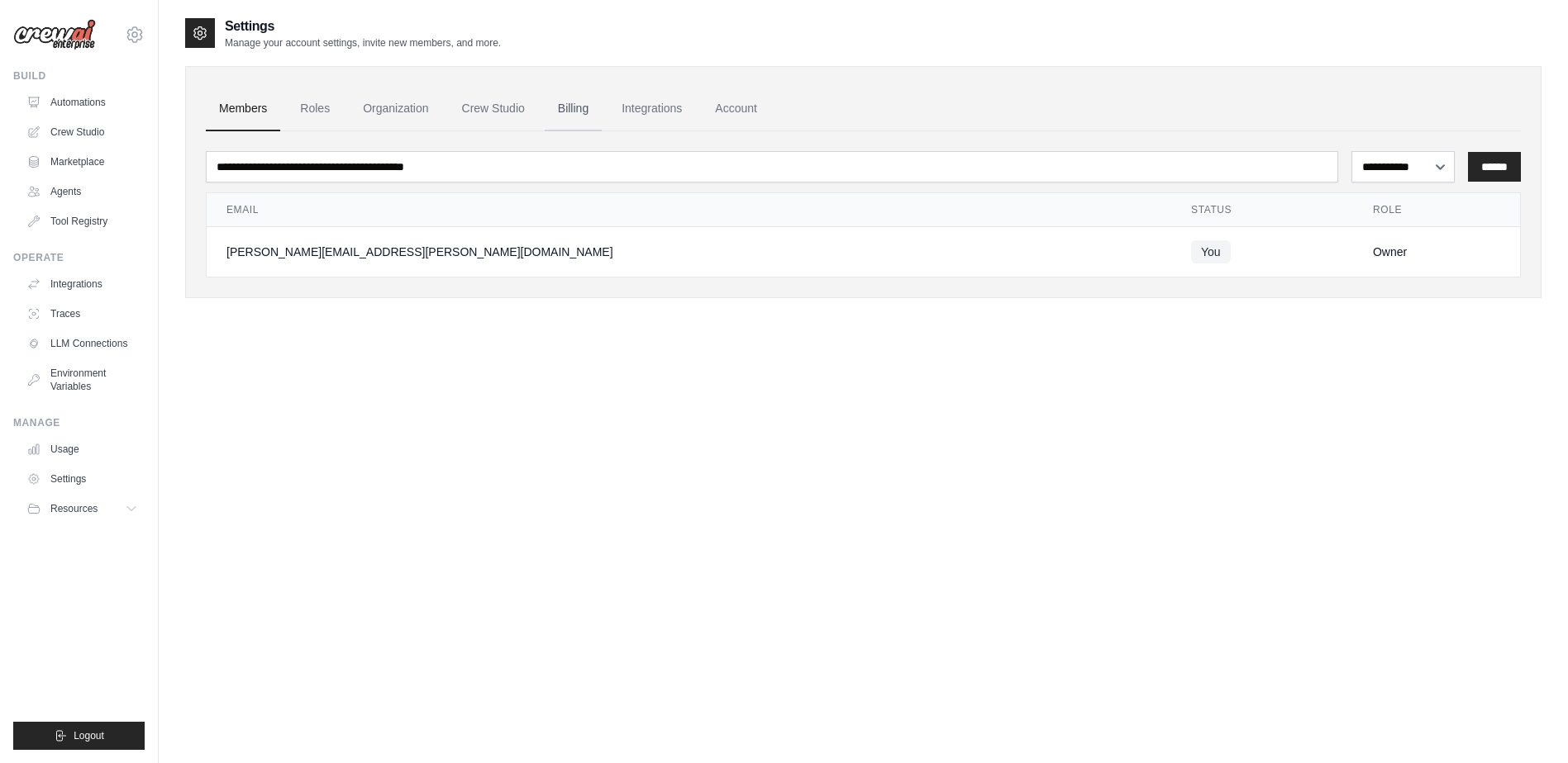
click at [574, 104] on link "Billing" at bounding box center [573, 108] width 57 height 45
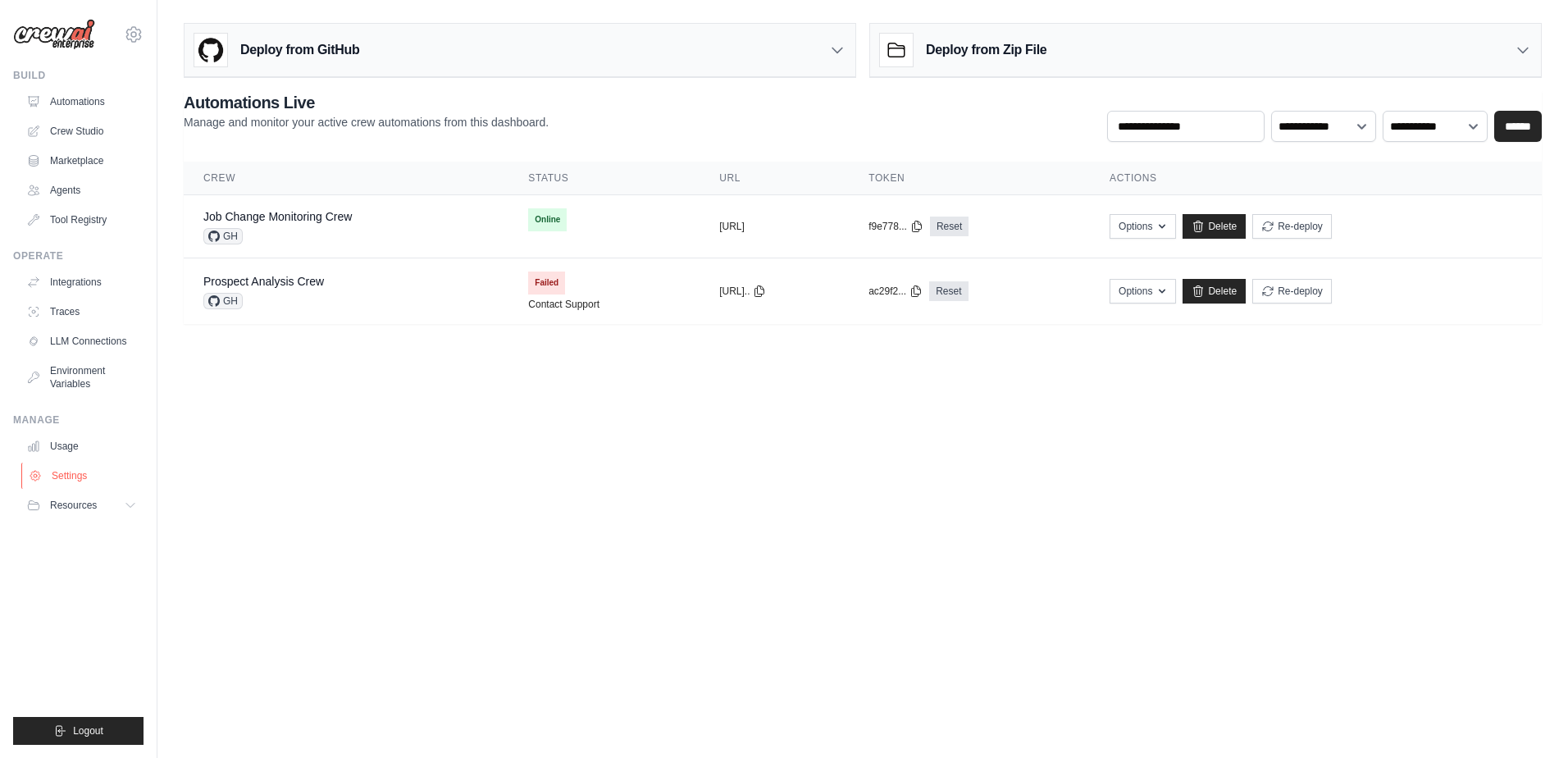
click at [76, 473] on link "Settings" at bounding box center [83, 475] width 124 height 26
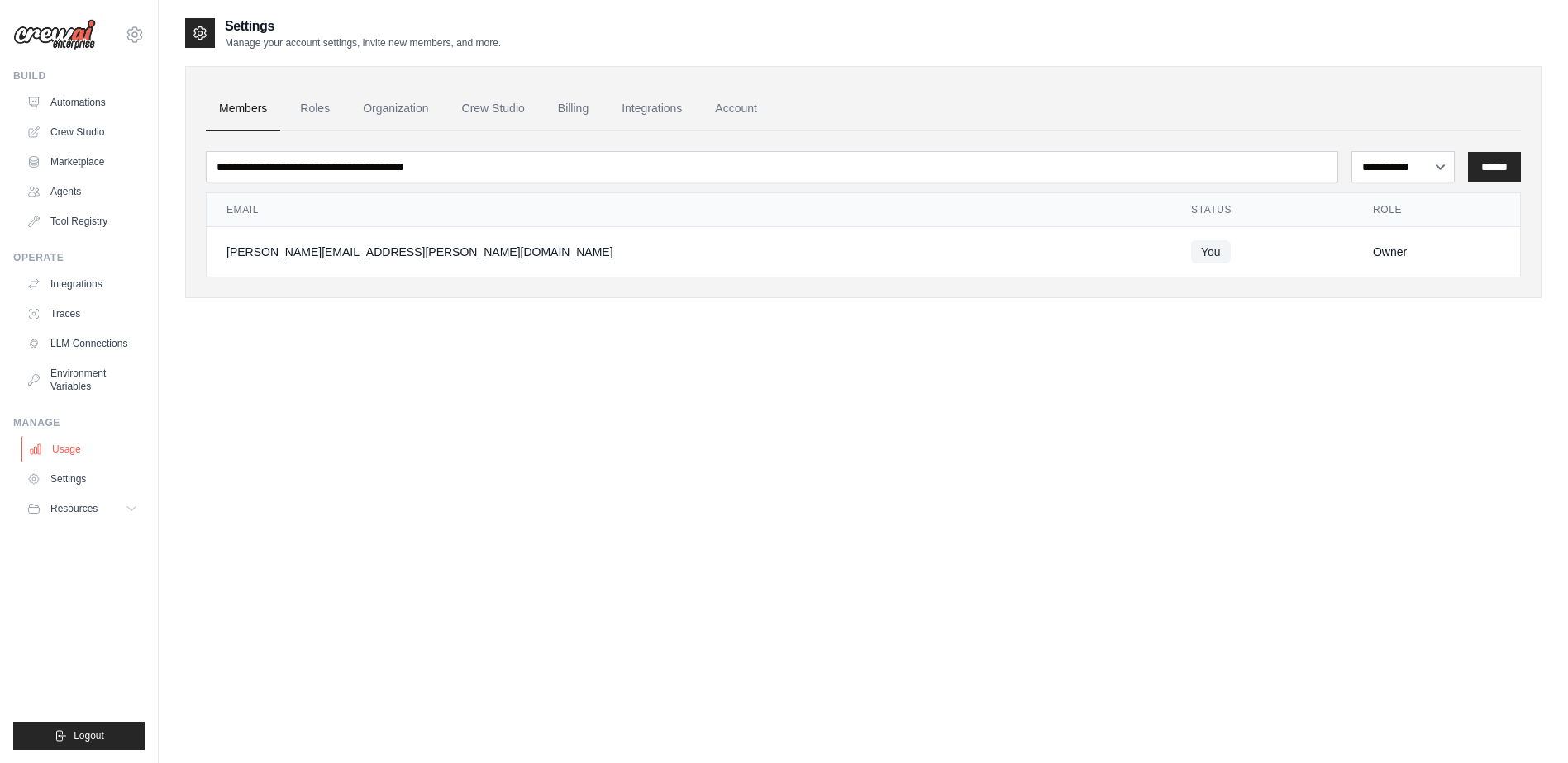
click at [68, 451] on link "Usage" at bounding box center [84, 449] width 125 height 26
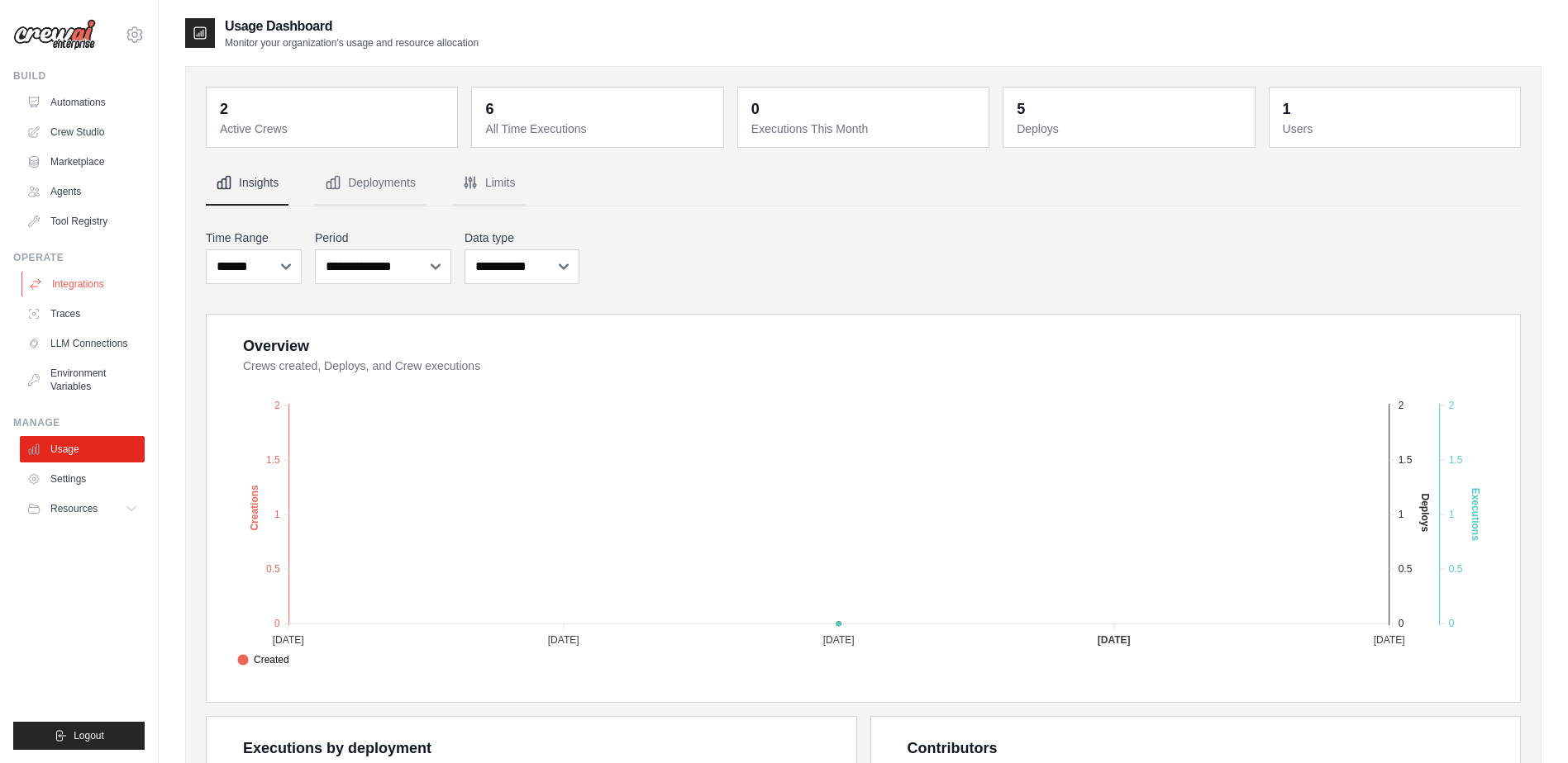
click at [77, 277] on link "Integrations" at bounding box center [84, 284] width 125 height 26
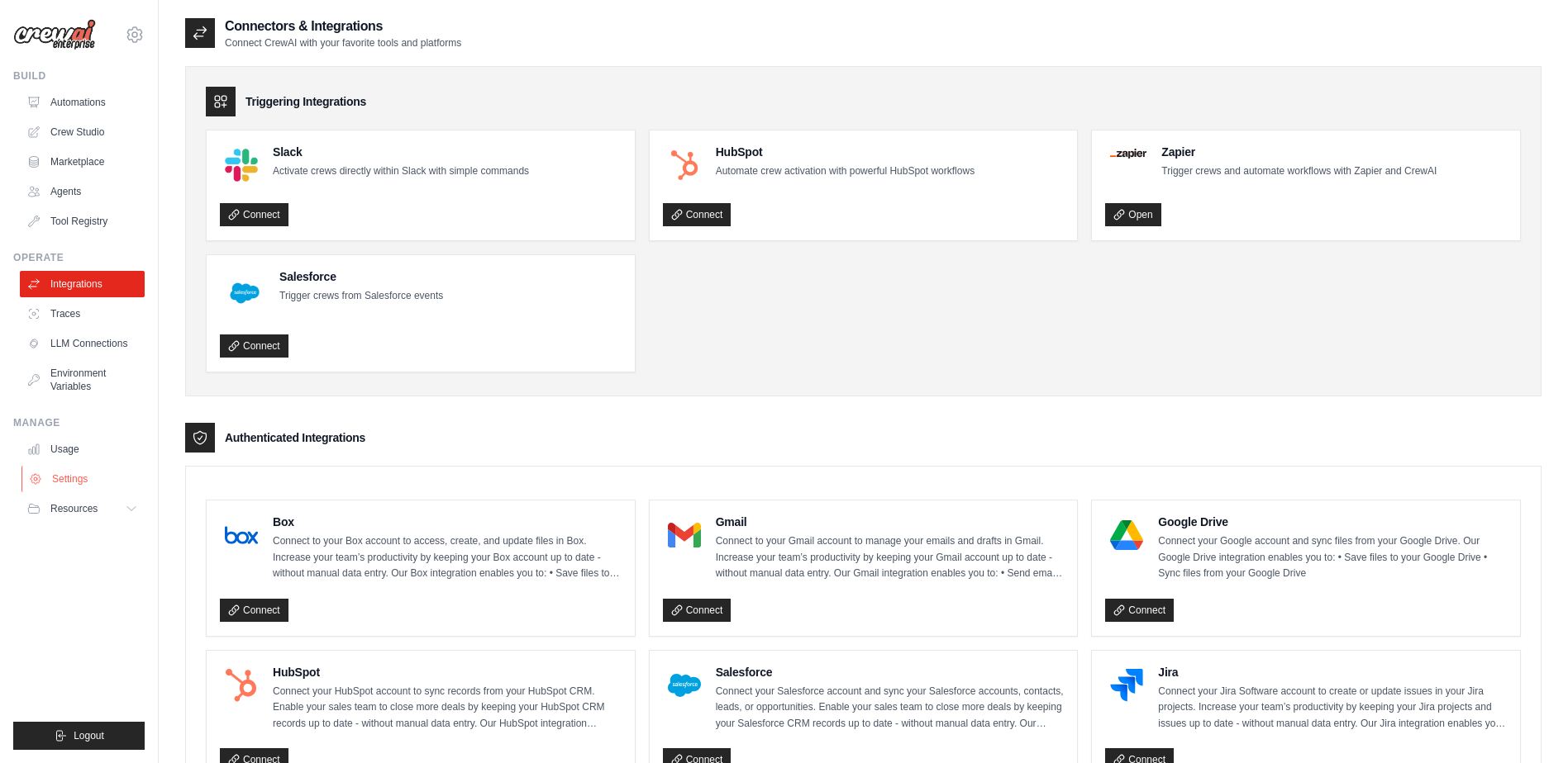
click at [71, 476] on link "Settings" at bounding box center [84, 479] width 125 height 26
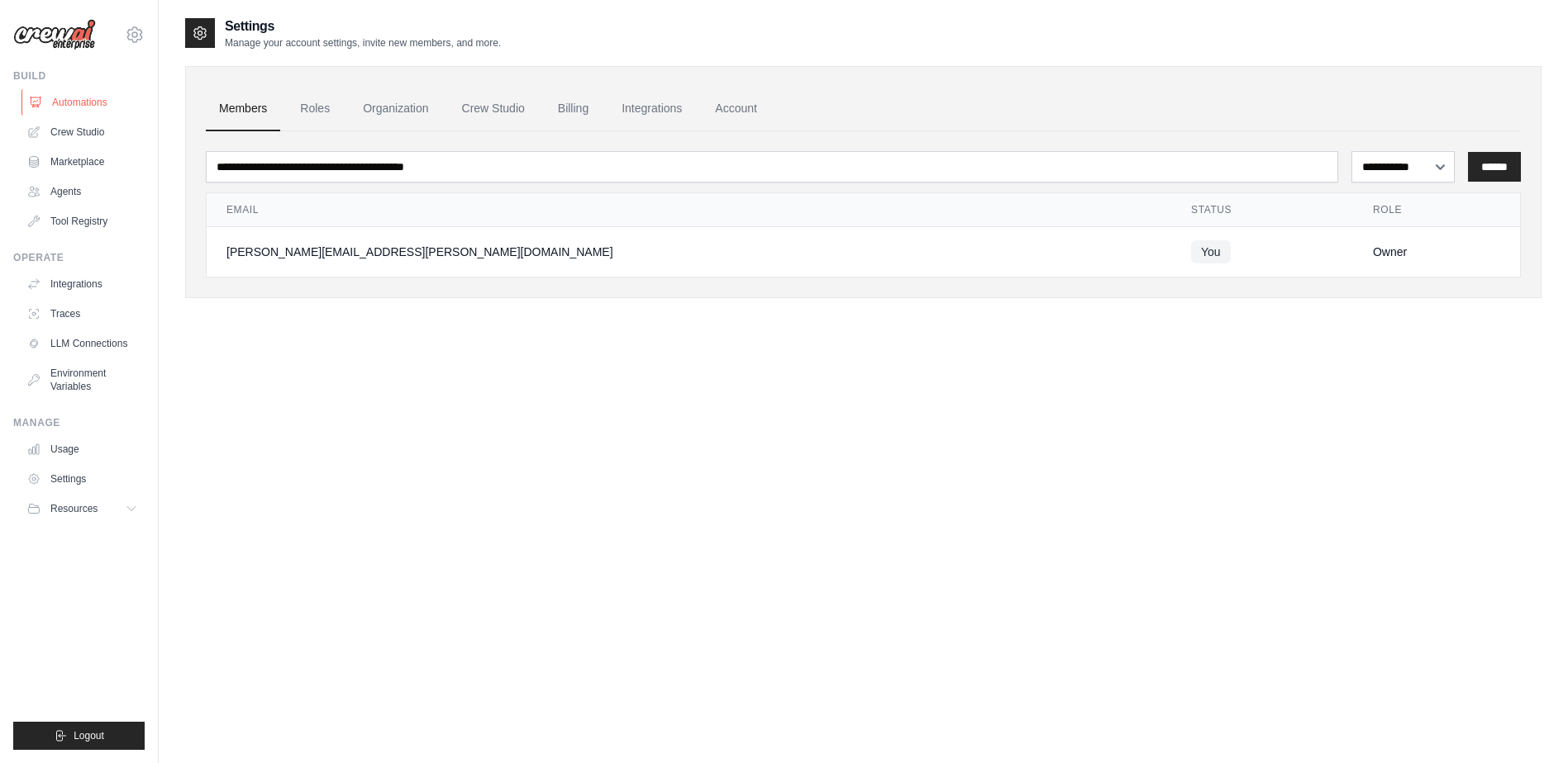
click at [105, 101] on link "Automations" at bounding box center [84, 102] width 125 height 26
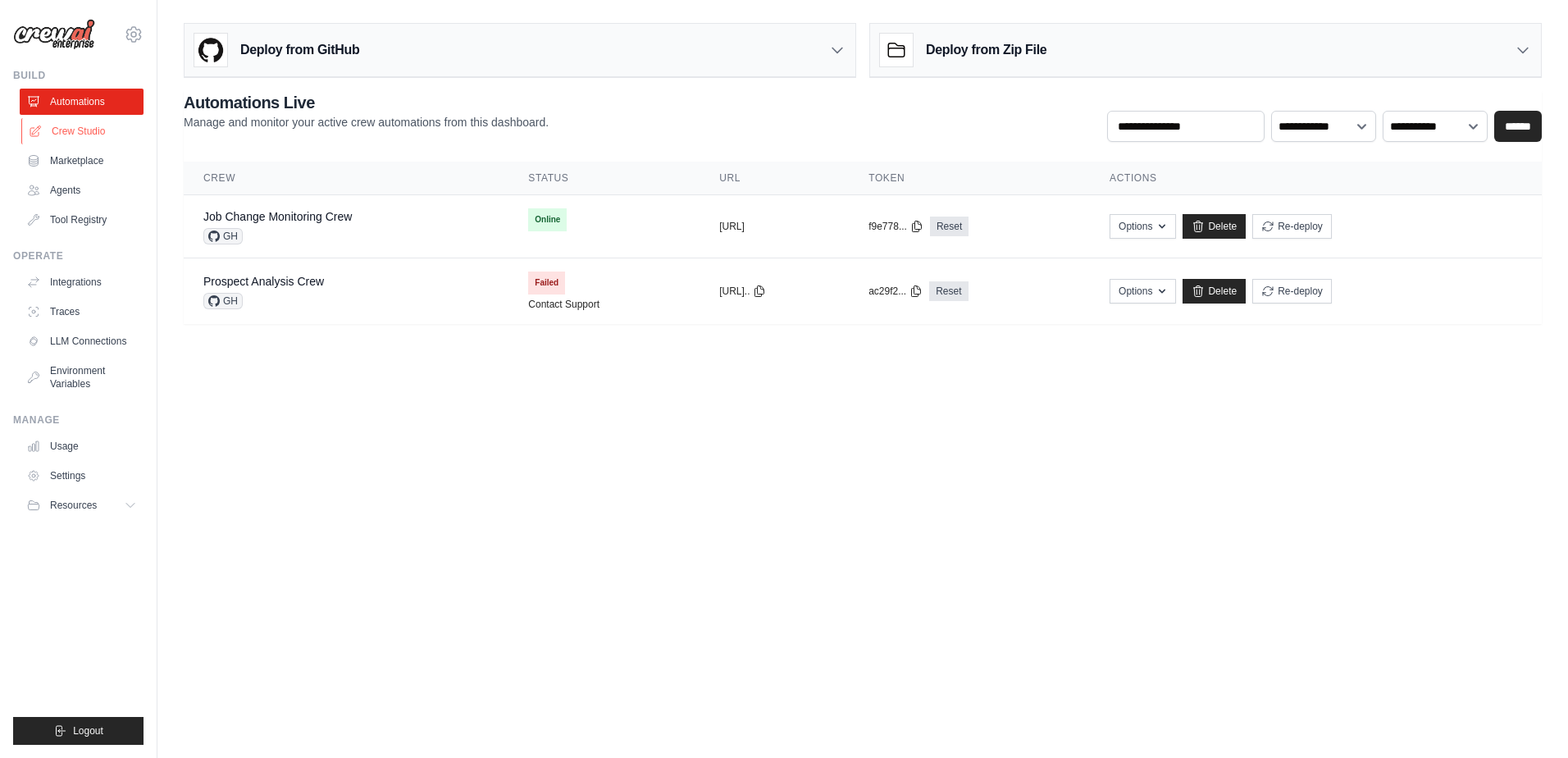
click at [101, 136] on link "Crew Studio" at bounding box center [83, 131] width 124 height 26
